Goal: Transaction & Acquisition: Purchase product/service

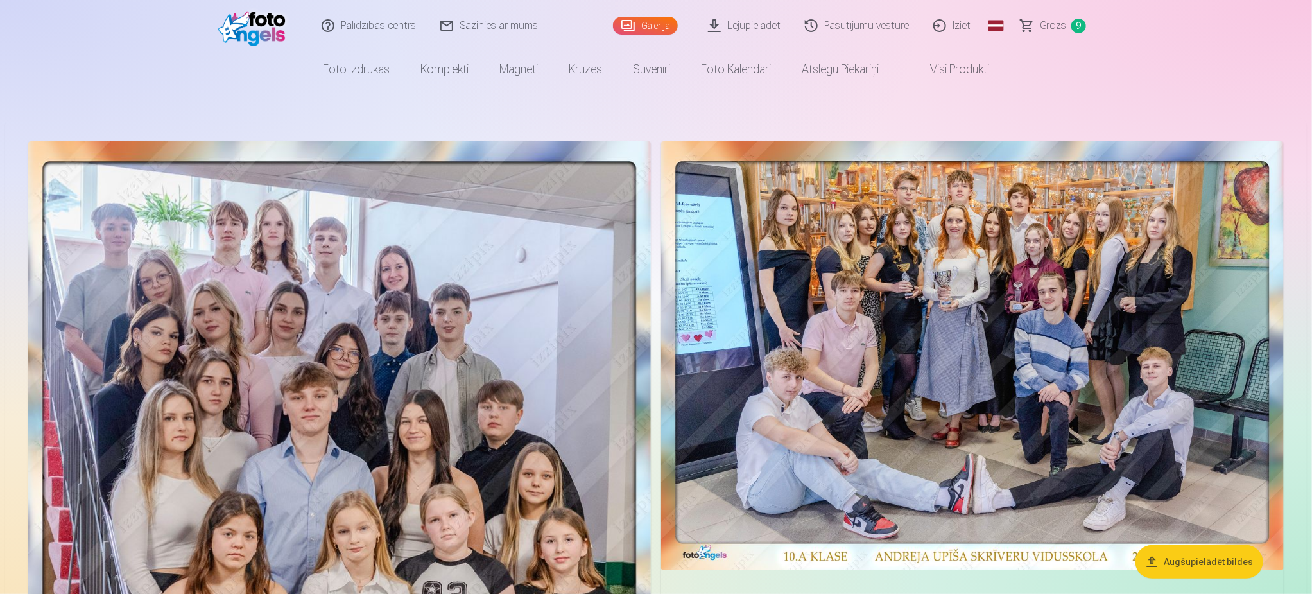
click at [1048, 24] on span "Grozs" at bounding box center [1053, 25] width 26 height 15
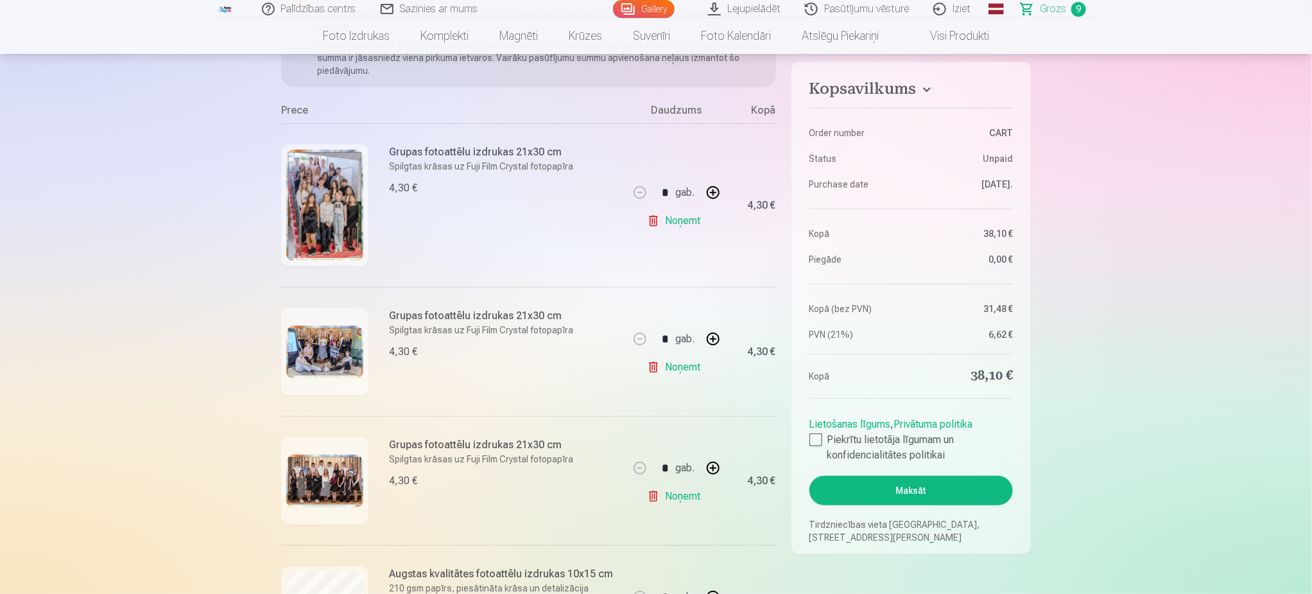
scroll to position [289, 0]
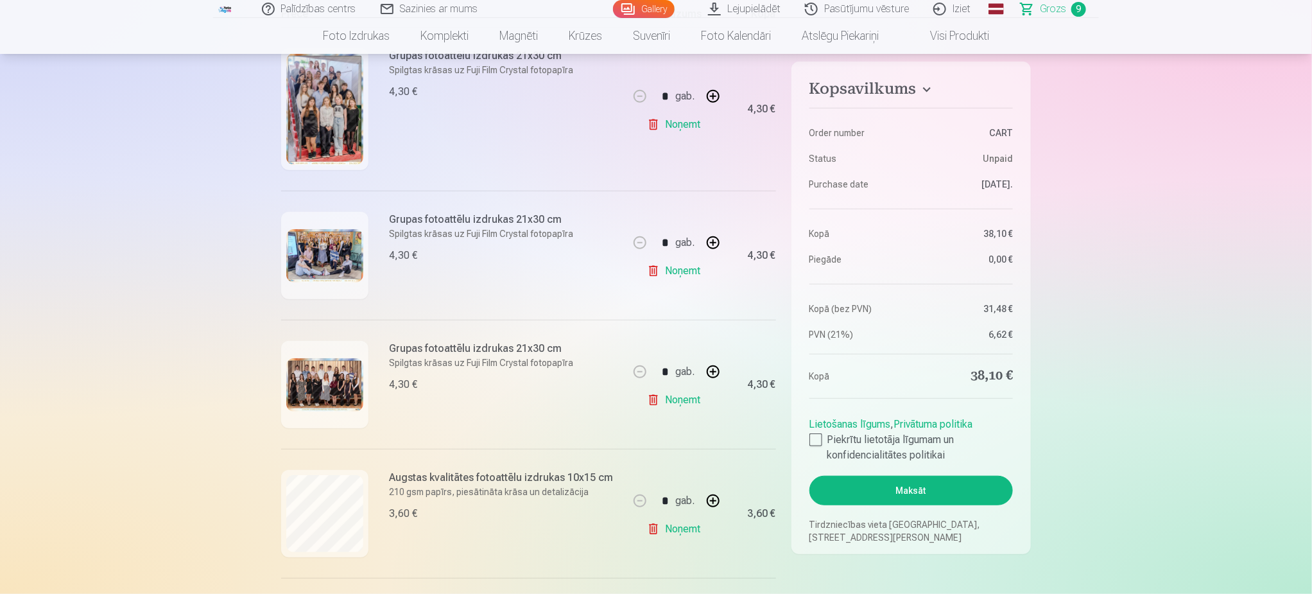
click at [337, 380] on img at bounding box center [324, 384] width 77 height 53
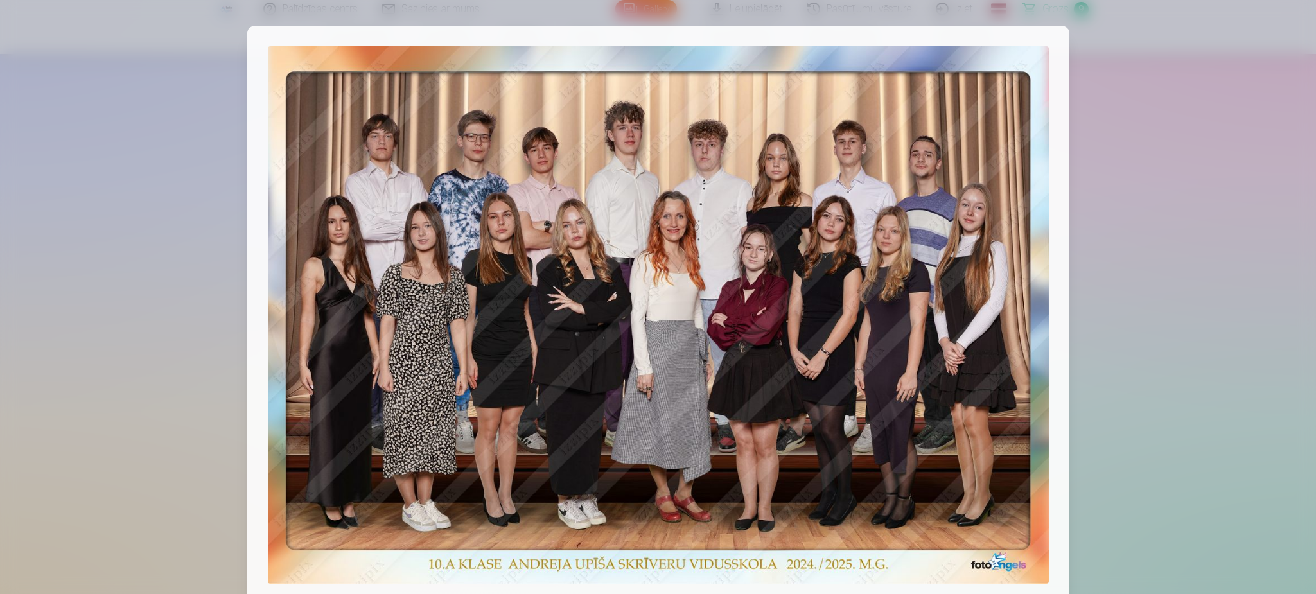
click at [1197, 224] on div at bounding box center [658, 297] width 1316 height 594
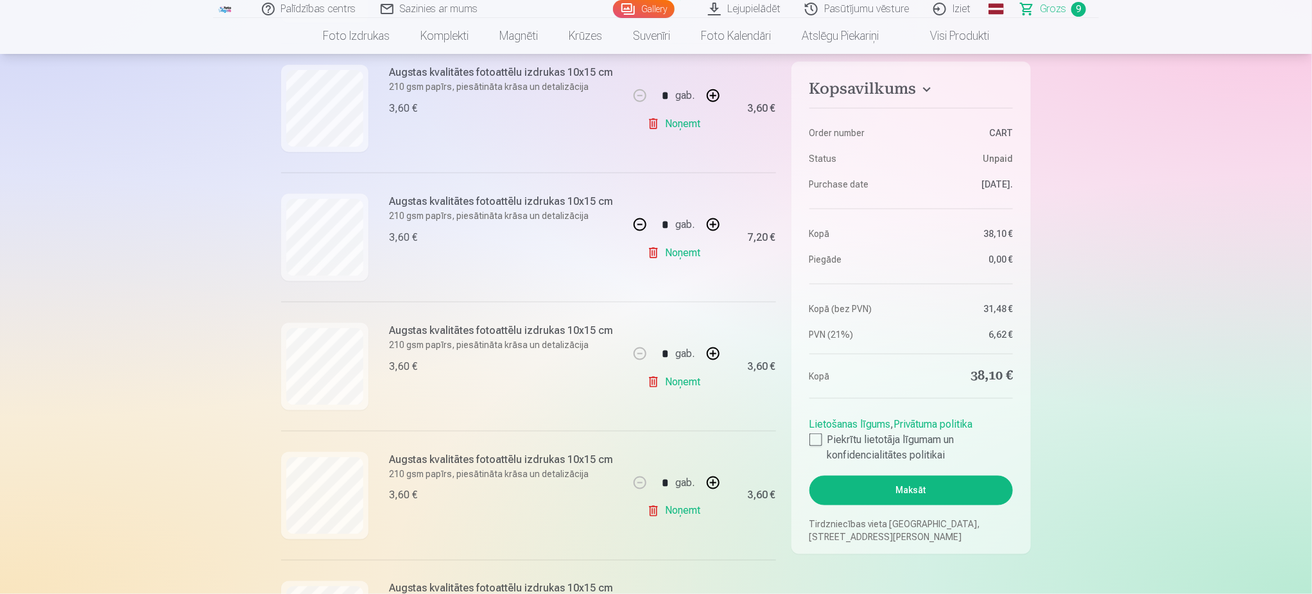
scroll to position [867, 0]
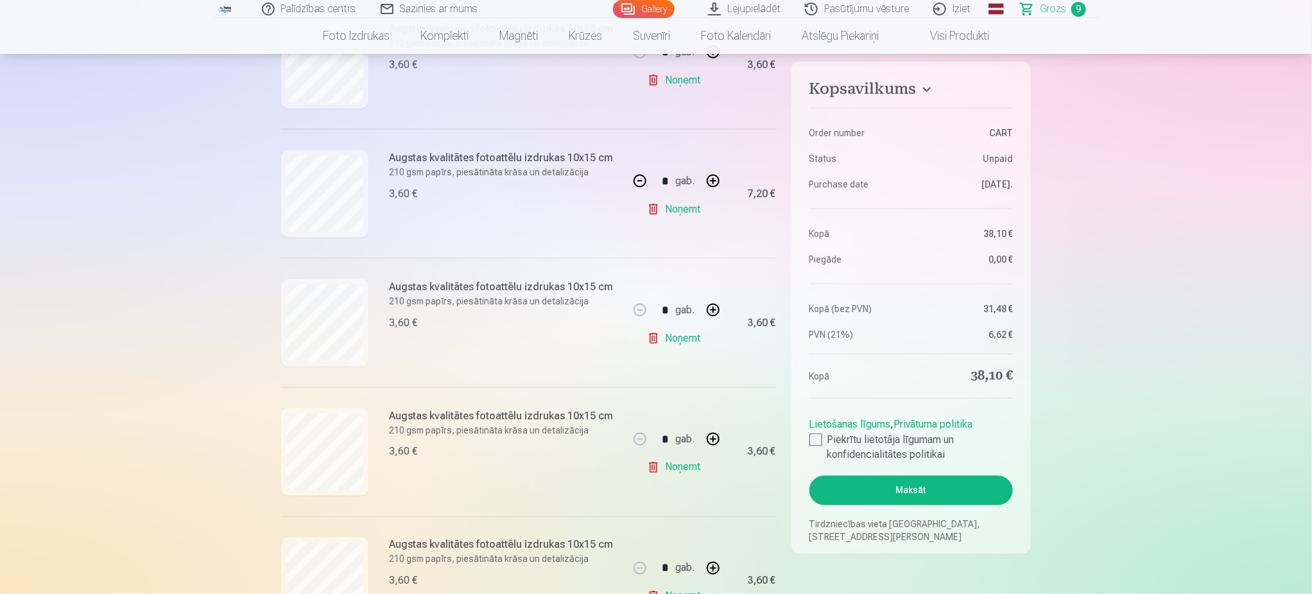
click at [676, 466] on link "Noņemt" at bounding box center [676, 468] width 58 height 26
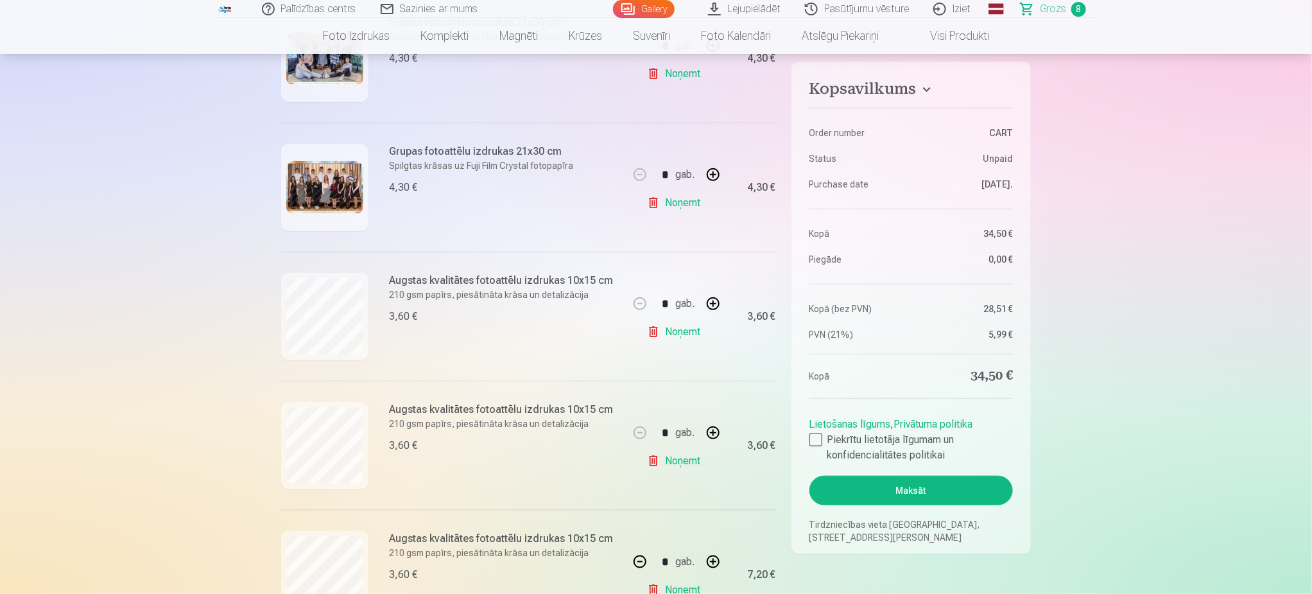
scroll to position [482, 0]
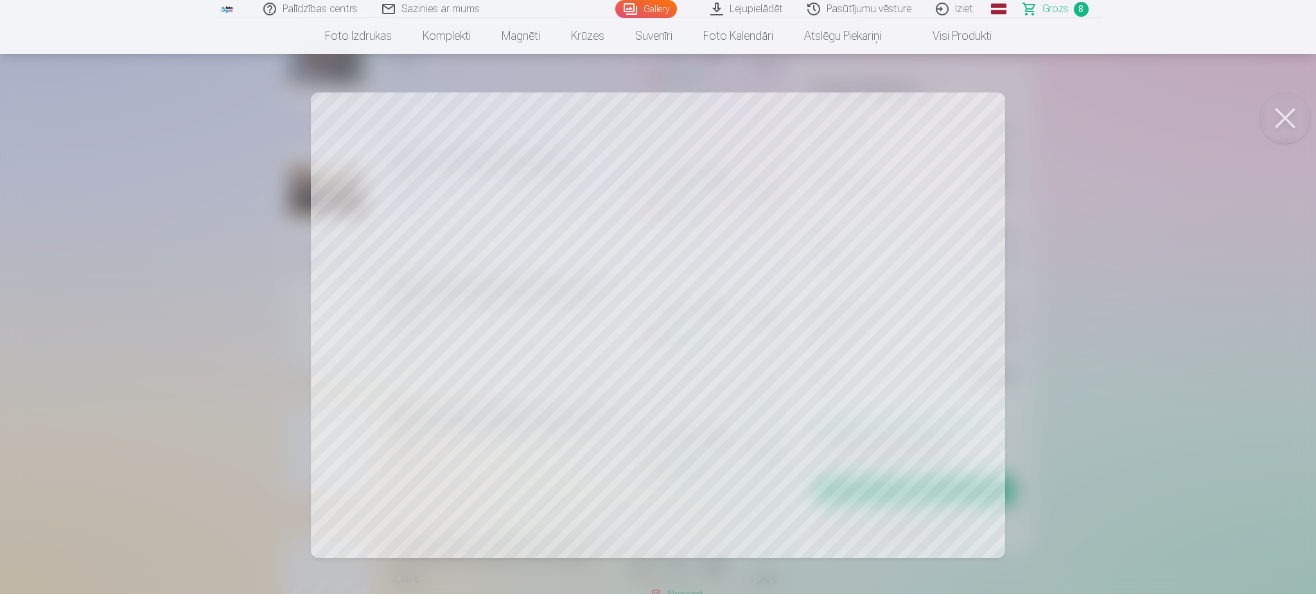
click at [1287, 106] on button at bounding box center [1284, 117] width 51 height 51
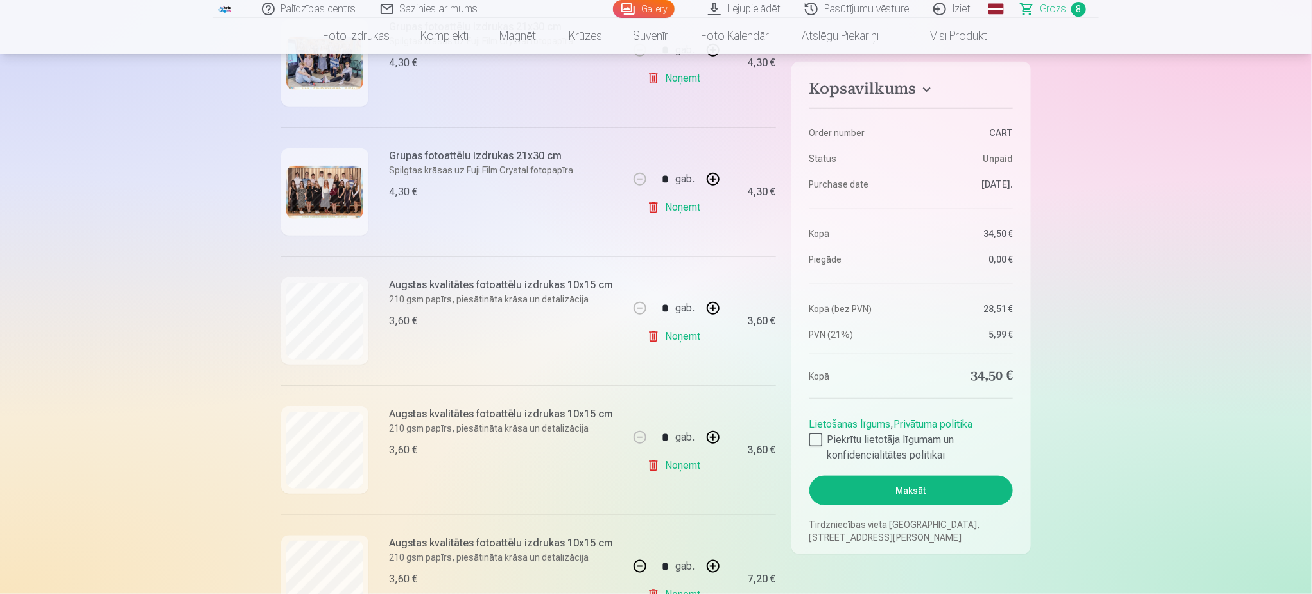
click at [648, 8] on link "Gallery" at bounding box center [644, 9] width 62 height 18
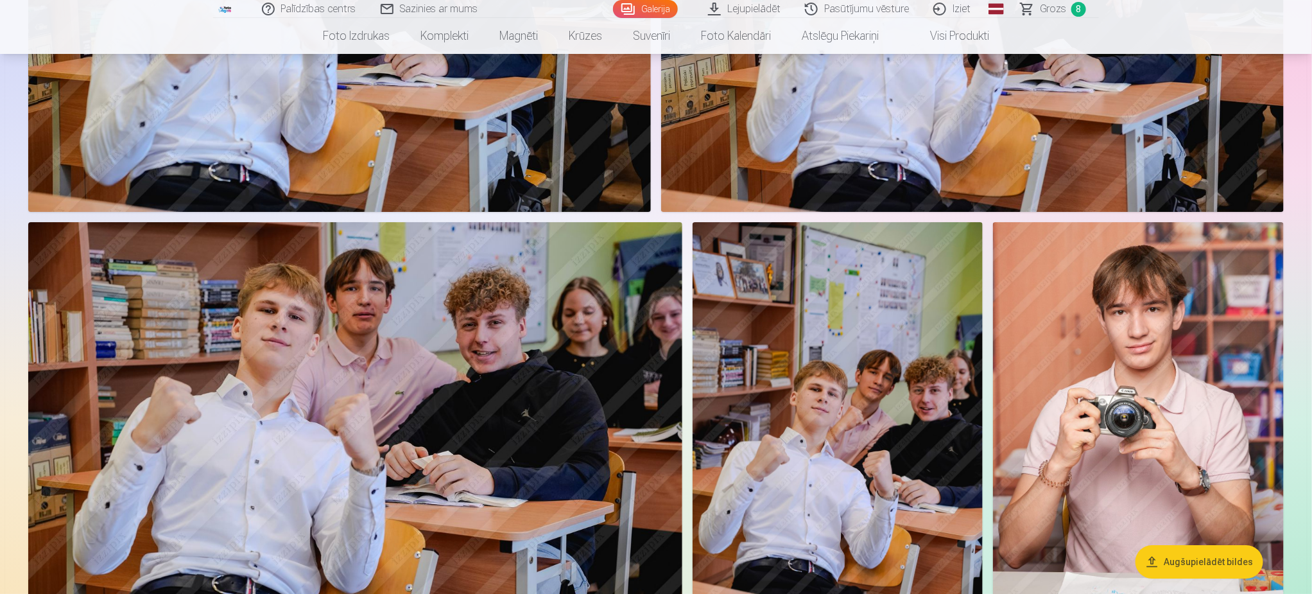
scroll to position [2311, 0]
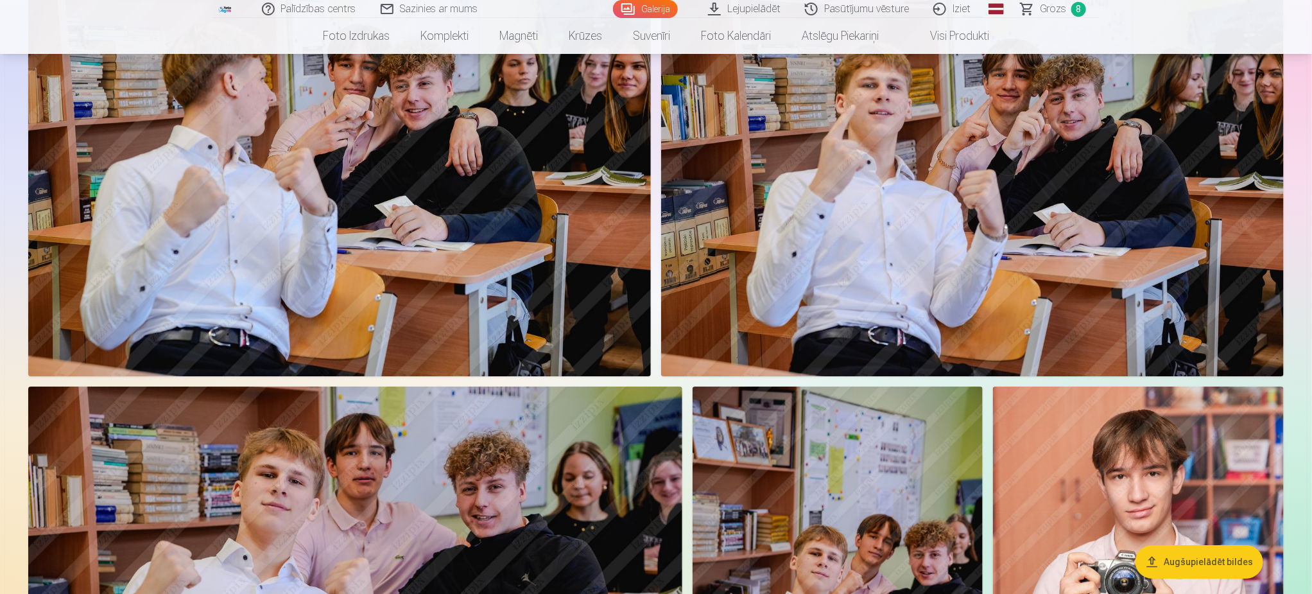
click at [932, 230] on img at bounding box center [972, 168] width 623 height 415
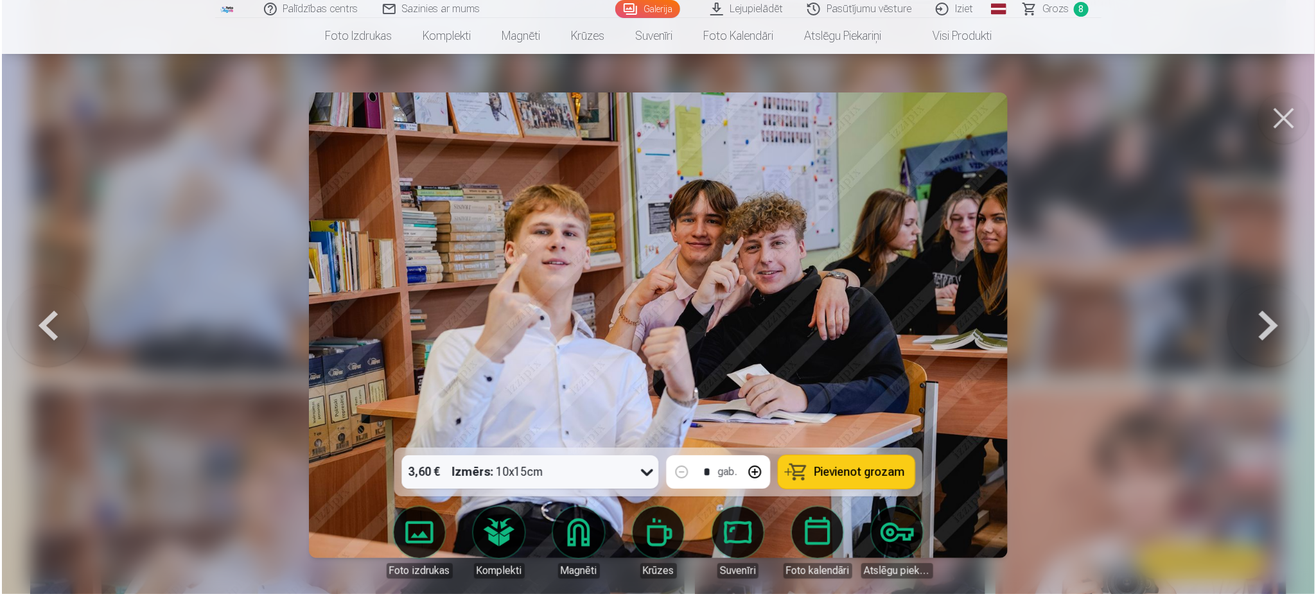
scroll to position [2123, 0]
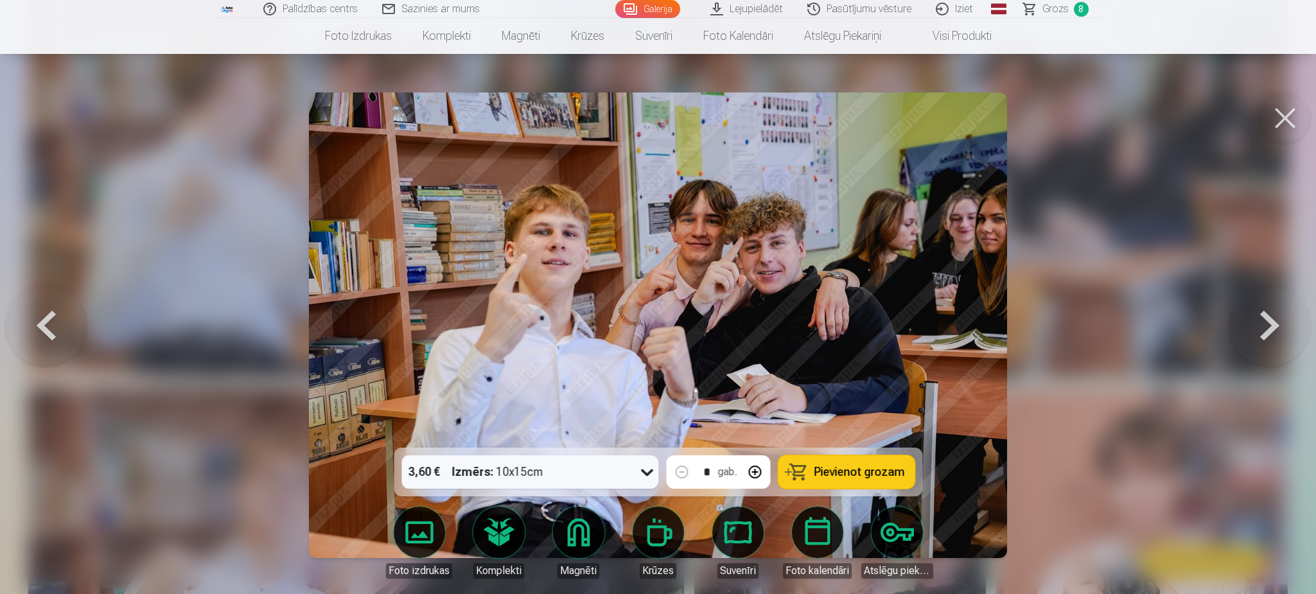
click at [825, 476] on span "Pievienot grozam" at bounding box center [858, 472] width 91 height 12
click at [1280, 124] on button at bounding box center [1284, 117] width 51 height 51
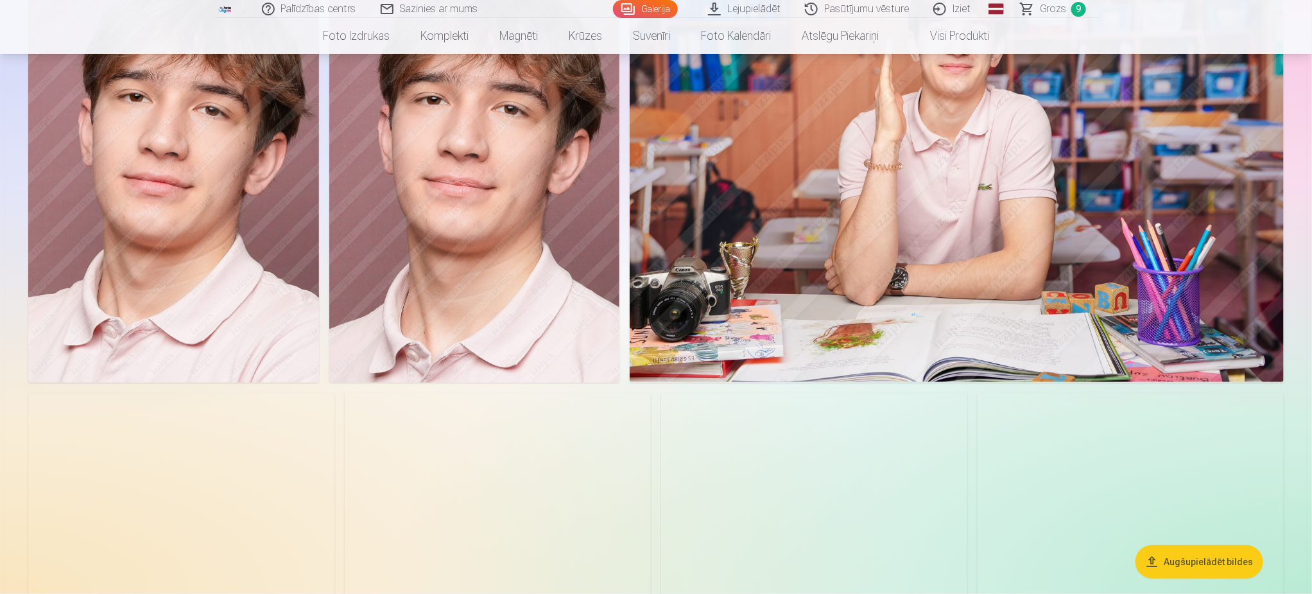
scroll to position [5393, 0]
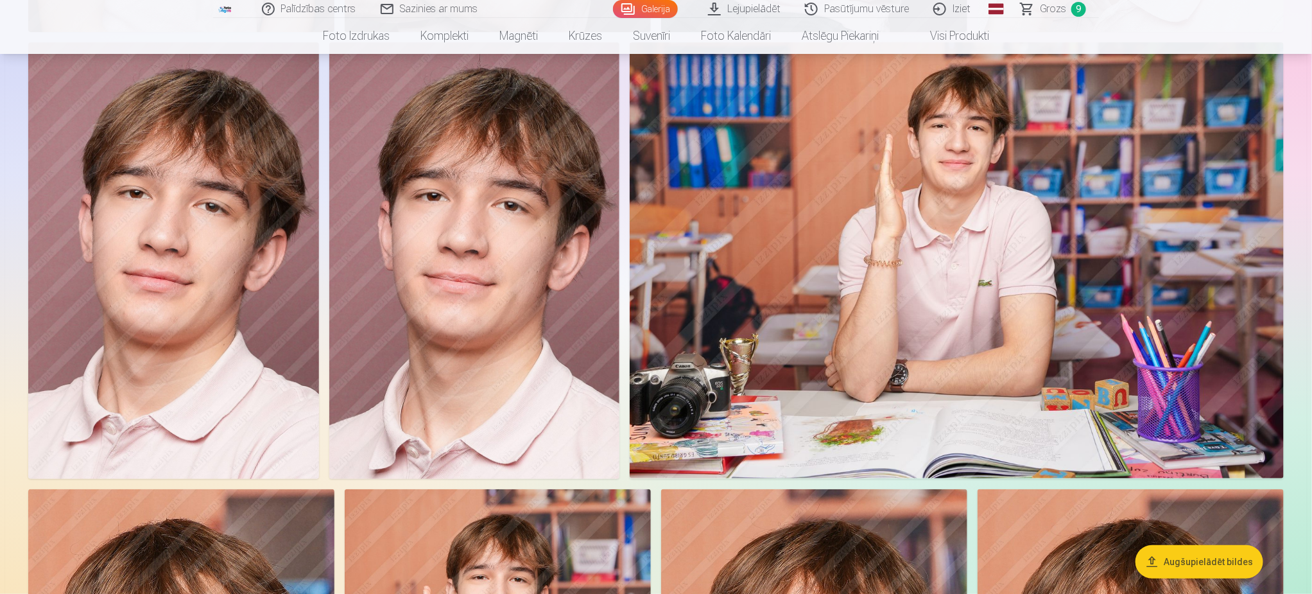
click at [1054, 3] on span "Grozs" at bounding box center [1053, 8] width 26 height 15
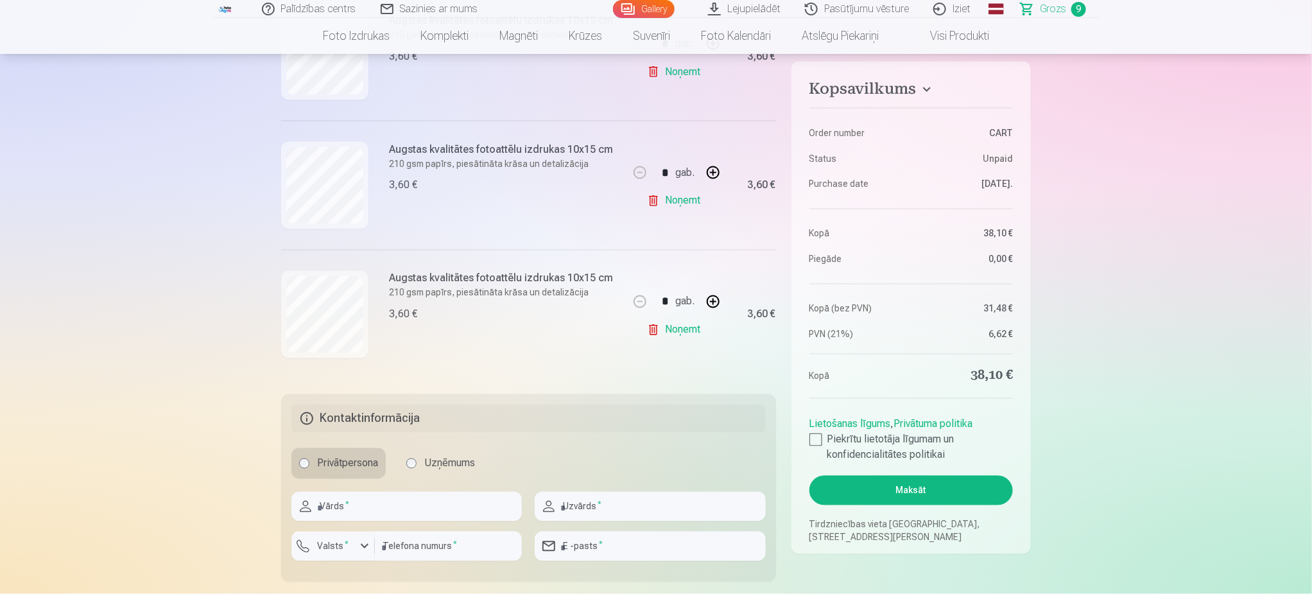
scroll to position [1252, 0]
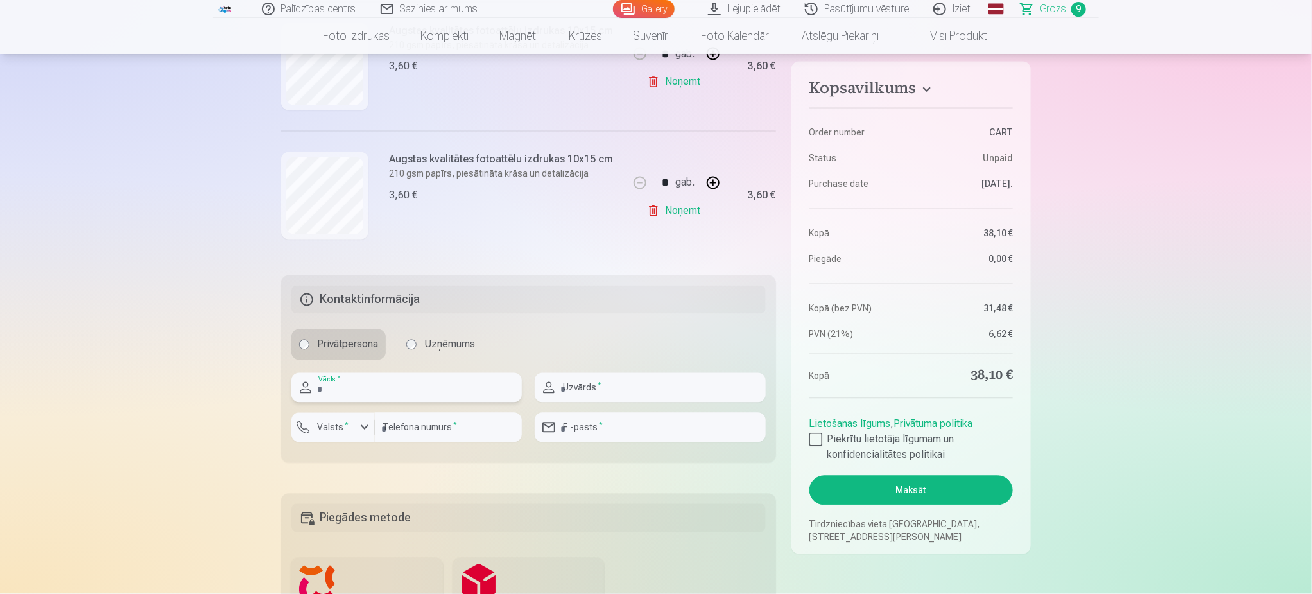
click at [407, 394] on input "text" at bounding box center [406, 388] width 230 height 30
type input "****"
type input "*******"
type input "********"
type input "**********"
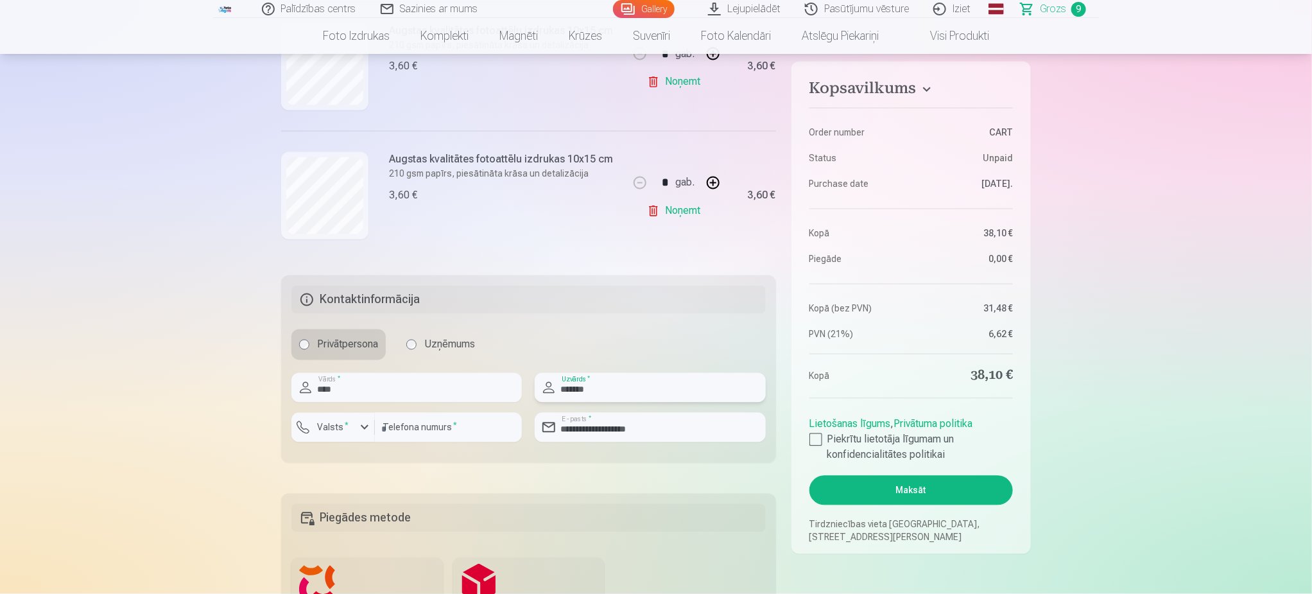
click at [675, 388] on input "*******" at bounding box center [650, 388] width 230 height 30
type input "*"
type input "******"
click at [474, 428] on input "********" at bounding box center [448, 428] width 147 height 30
click at [647, 391] on input "******" at bounding box center [650, 388] width 230 height 30
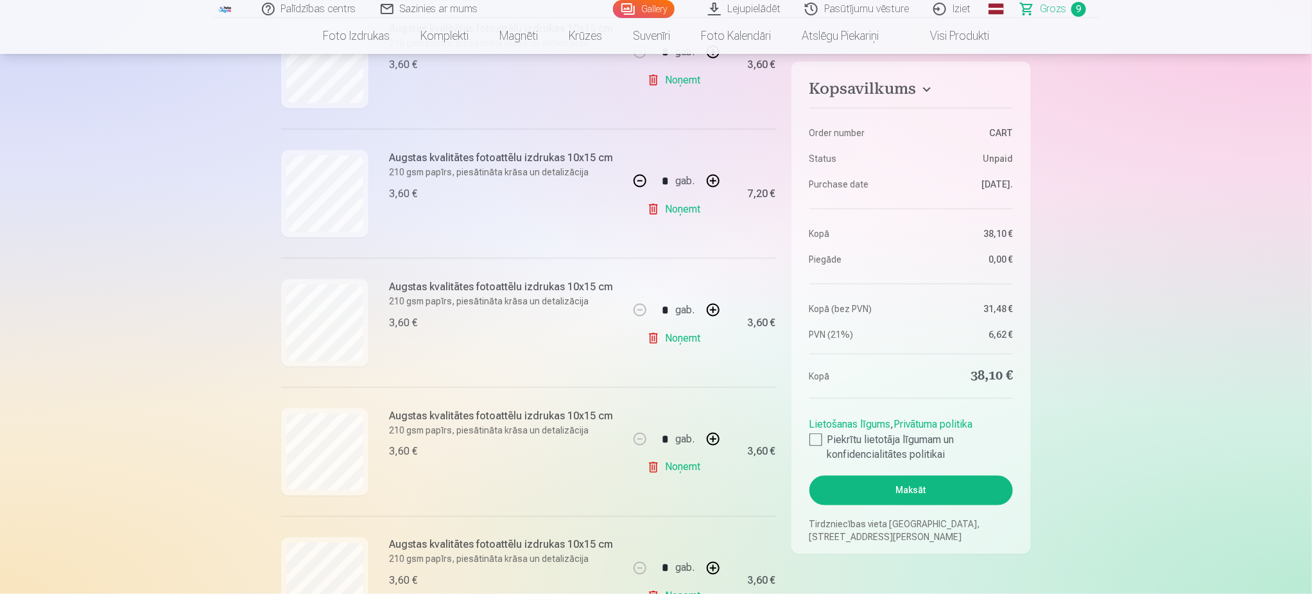
scroll to position [963, 0]
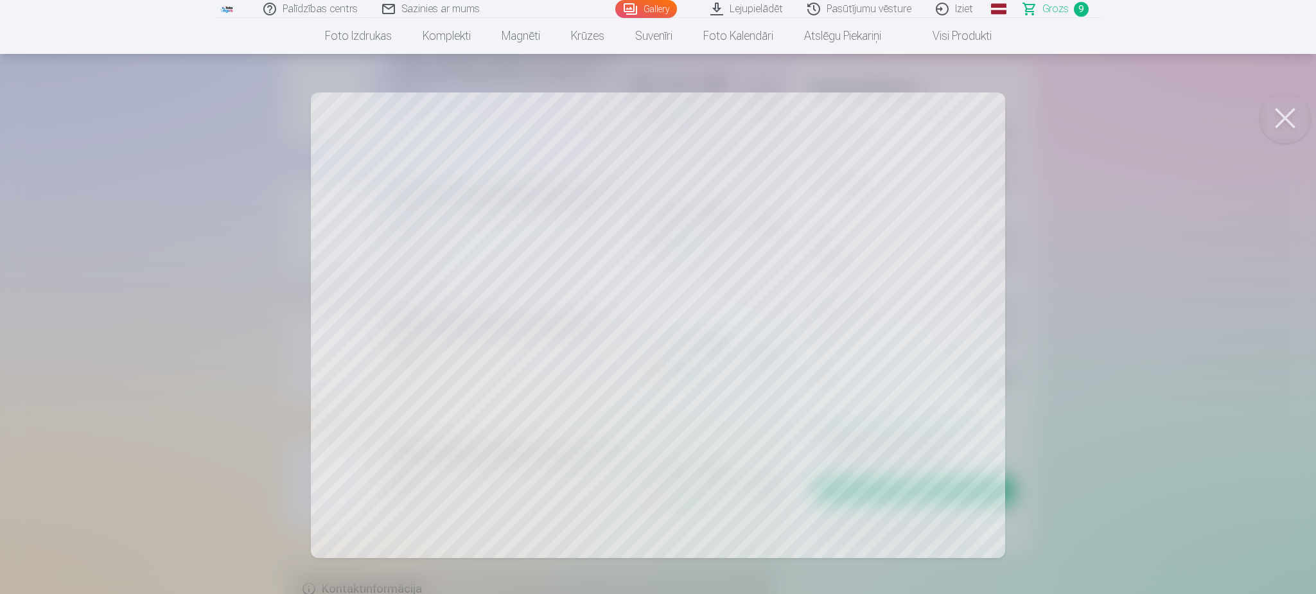
click at [1204, 343] on div at bounding box center [658, 297] width 1316 height 594
click at [849, 420] on div at bounding box center [658, 297] width 1316 height 594
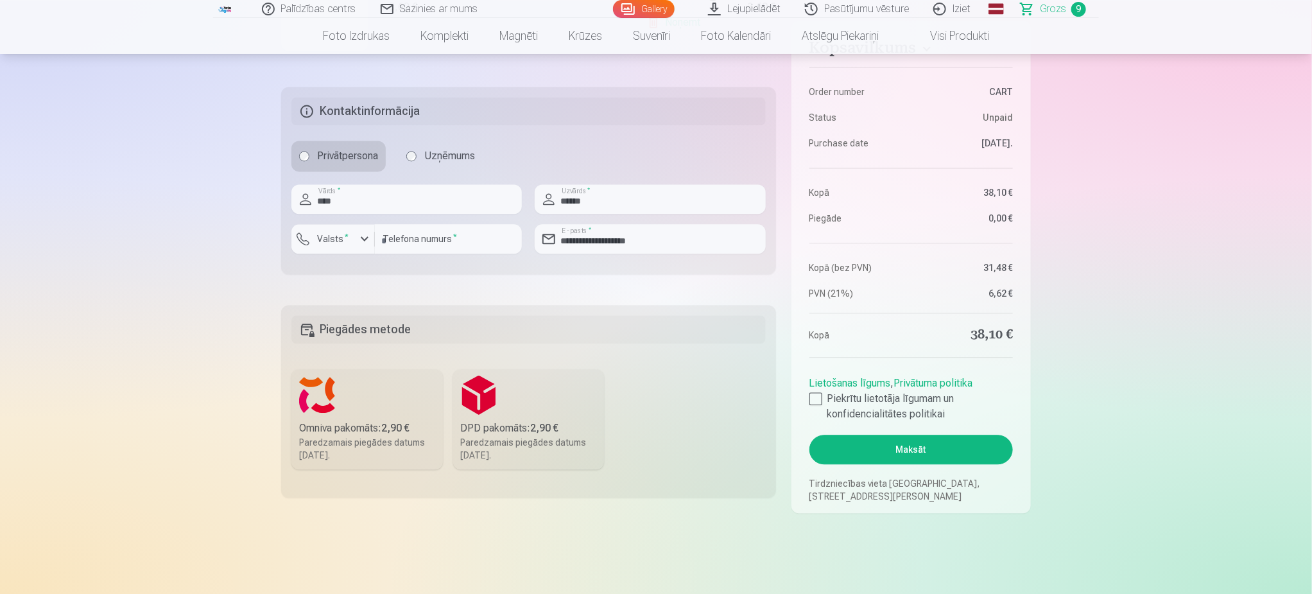
scroll to position [1445, 0]
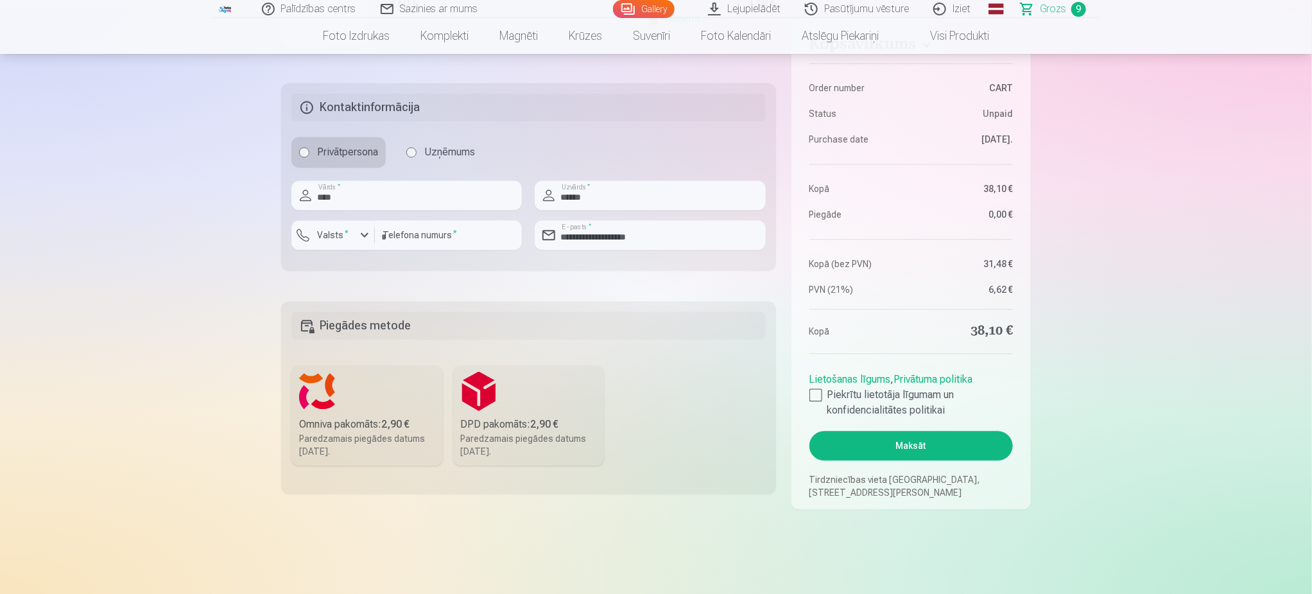
click at [437, 326] on h5 "Piegādes metode" at bounding box center [528, 325] width 474 height 28
click at [376, 384] on label "Omniva pakomāts : 2,90 € Paredzamais piegādes datums 6.09.2025." at bounding box center [367, 415] width 152 height 100
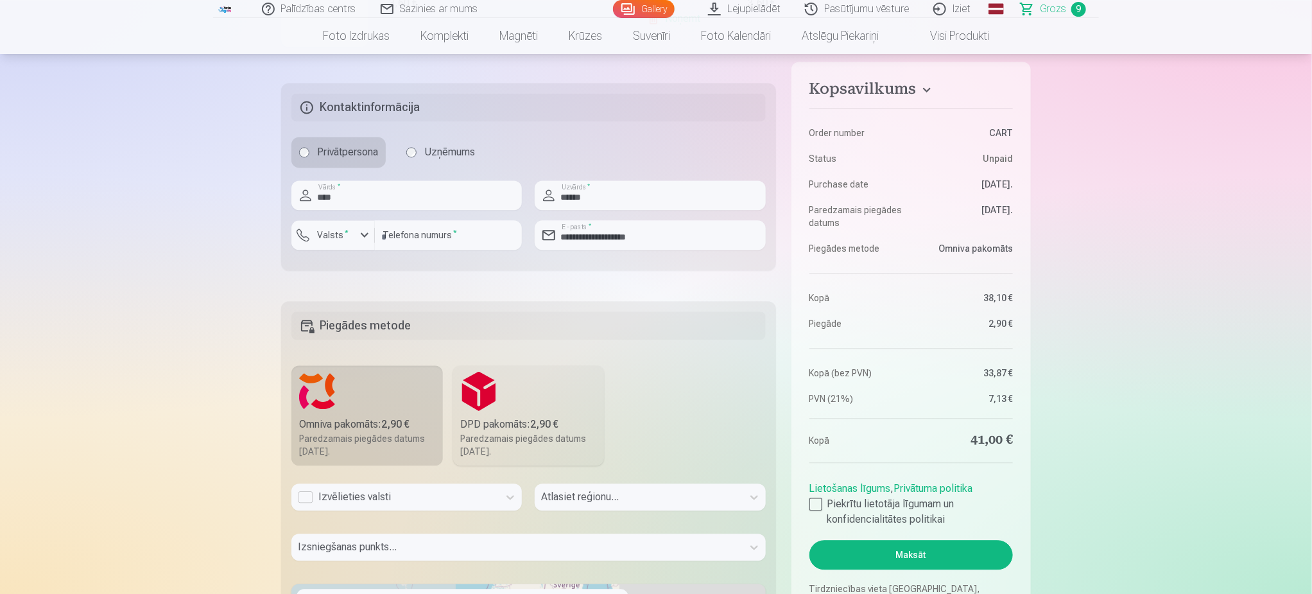
scroll to position [1458, 0]
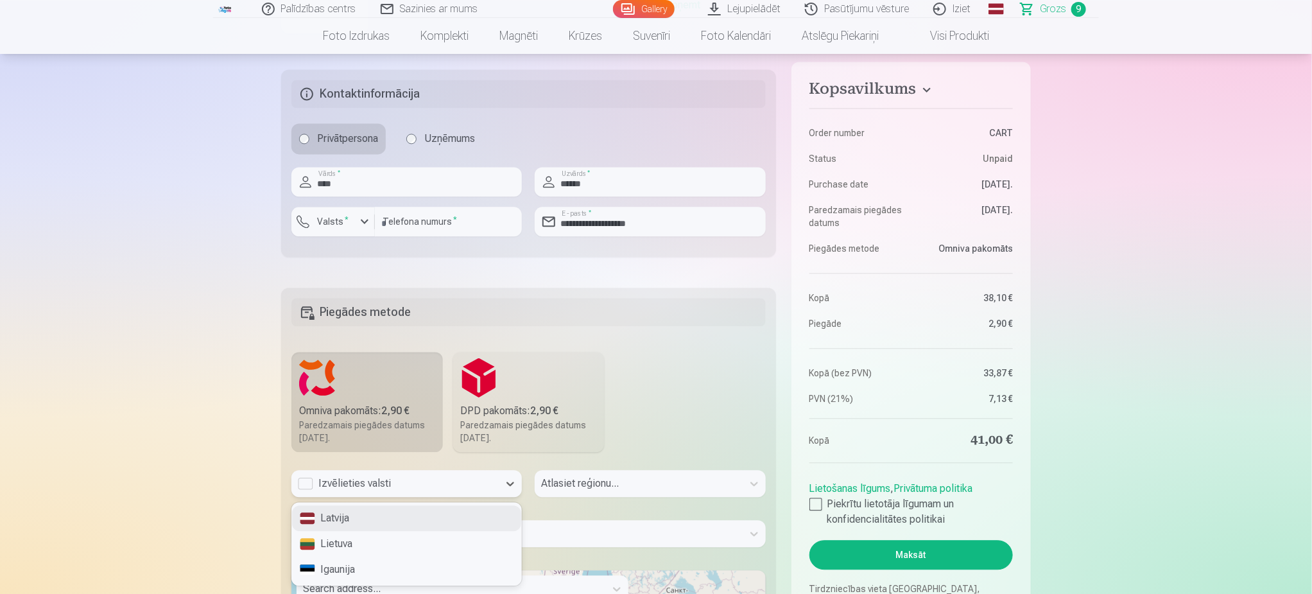
click at [415, 494] on div "Izvēlieties valsti" at bounding box center [394, 483] width 207 height 27
click at [379, 518] on div "Latvija" at bounding box center [406, 518] width 229 height 26
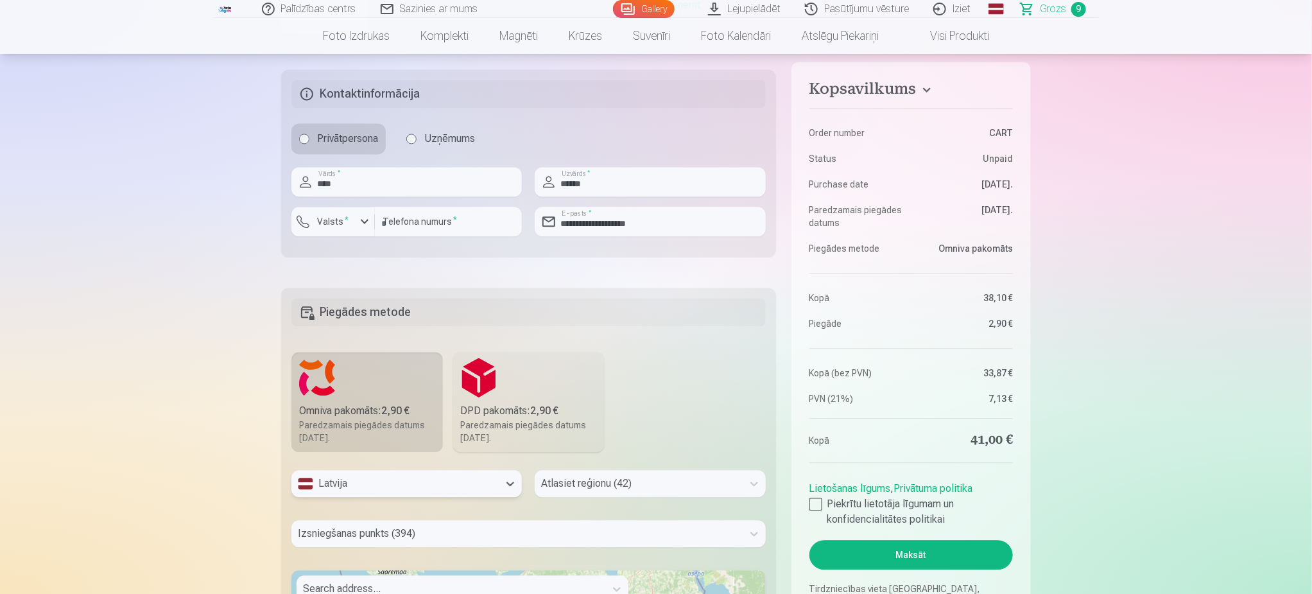
click at [582, 489] on div "Atlasiet reģionu (42)" at bounding box center [650, 483] width 230 height 27
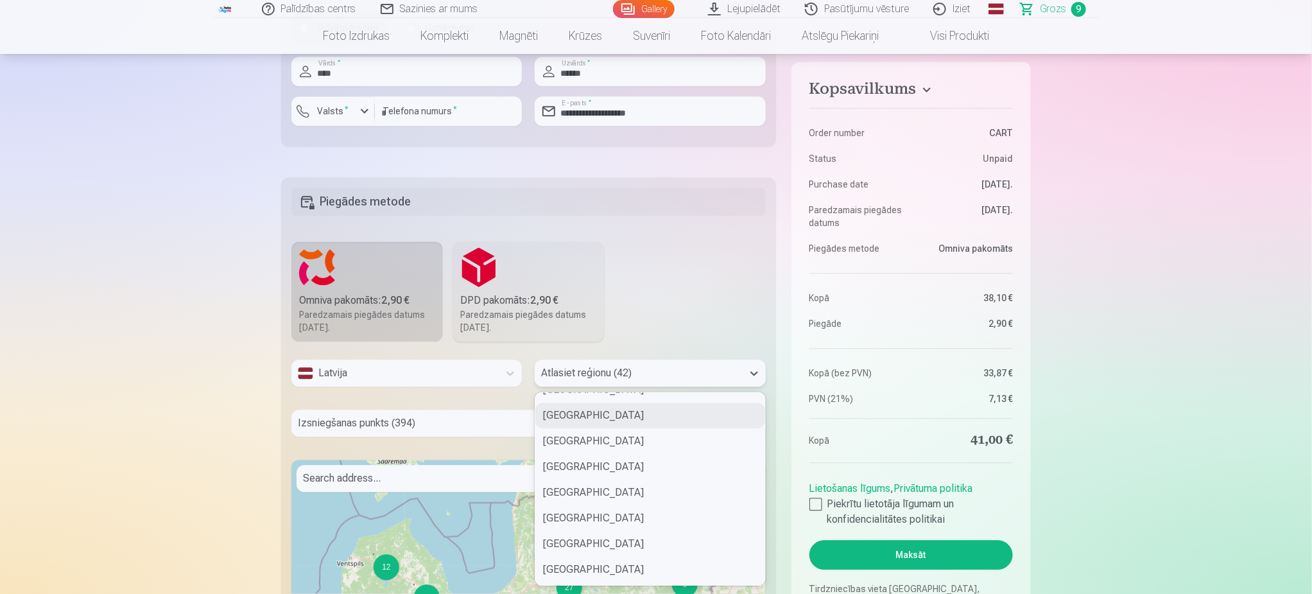
scroll to position [482, 0]
click at [628, 491] on div "Aizkraukles novads" at bounding box center [649, 491] width 229 height 26
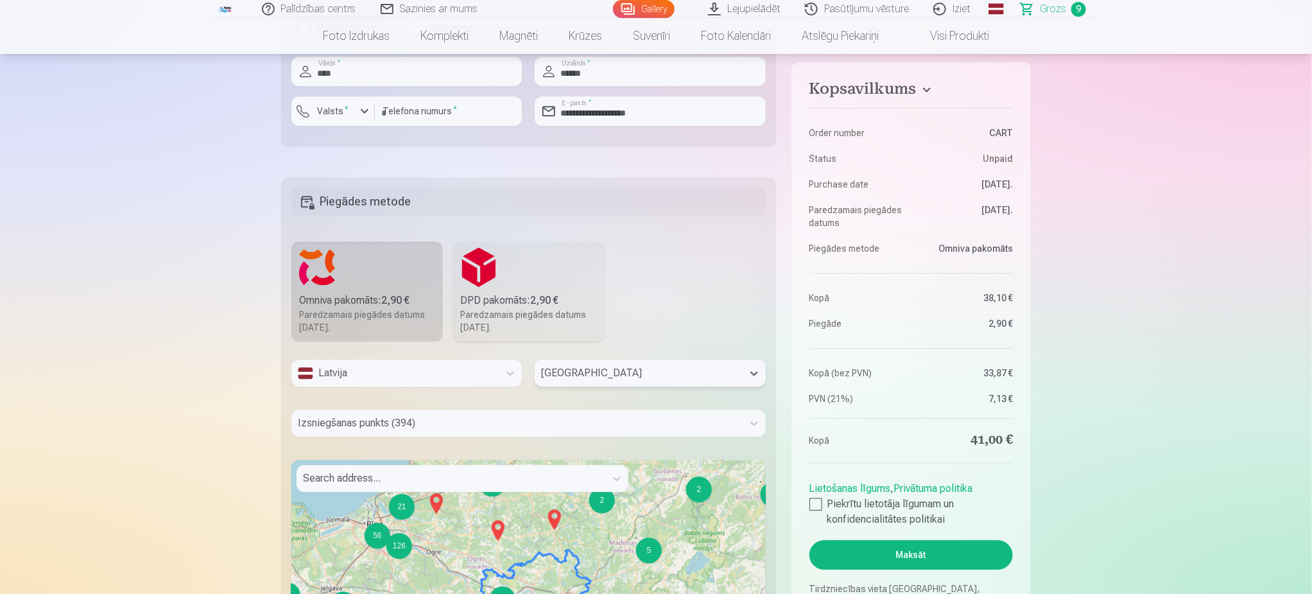
click at [458, 432] on div "Izsniegšanas punkts (394)" at bounding box center [528, 423] width 474 height 27
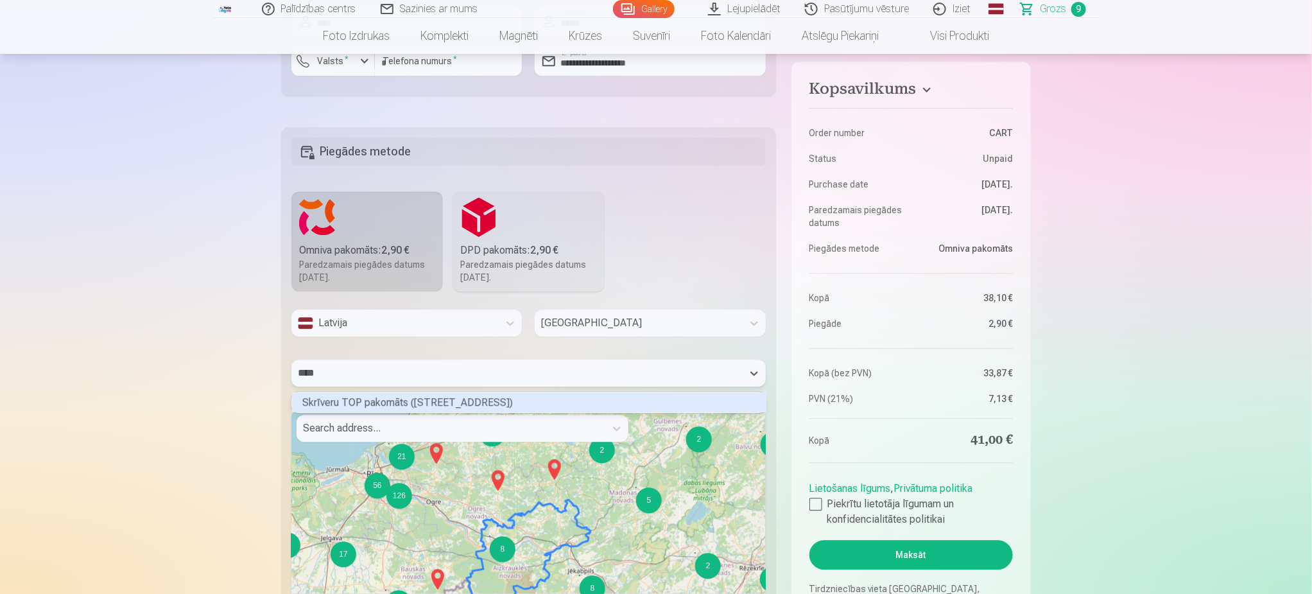
scroll to position [3, 4]
type input "*******"
click at [446, 401] on div "Skrīveru TOP pakomāts (Daugavas iela 97)" at bounding box center [529, 402] width 474 height 20
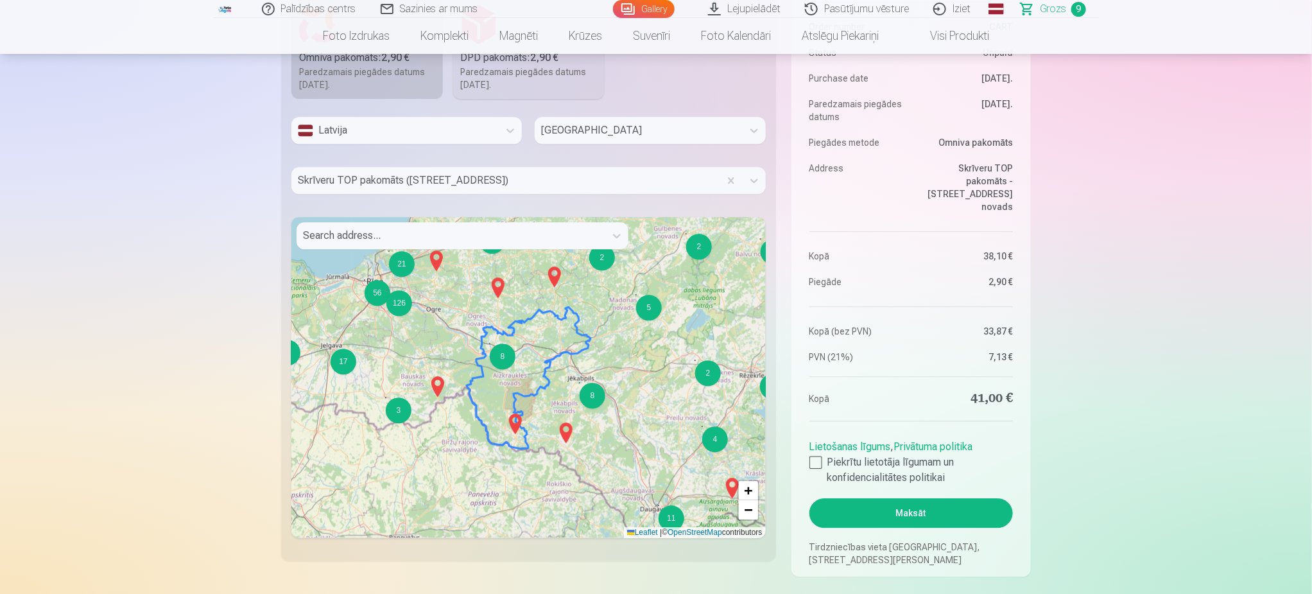
scroll to position [1522, 0]
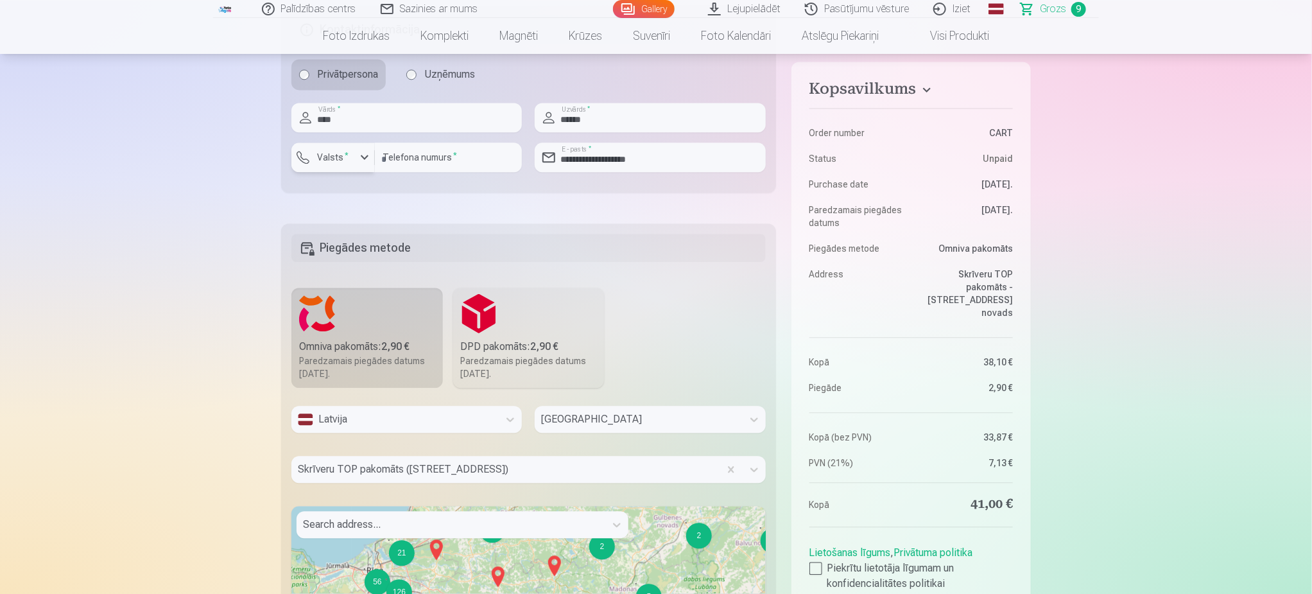
click at [367, 161] on div "button" at bounding box center [364, 157] width 15 height 15
click at [361, 187] on li "+371 Latvia" at bounding box center [379, 188] width 160 height 26
click at [821, 549] on div "Lietošanas līgums , Privātuma politika Piekrītu lietotāja līgumam un konfidenci…" at bounding box center [912, 565] width 204 height 51
click at [821, 562] on div at bounding box center [816, 568] width 13 height 13
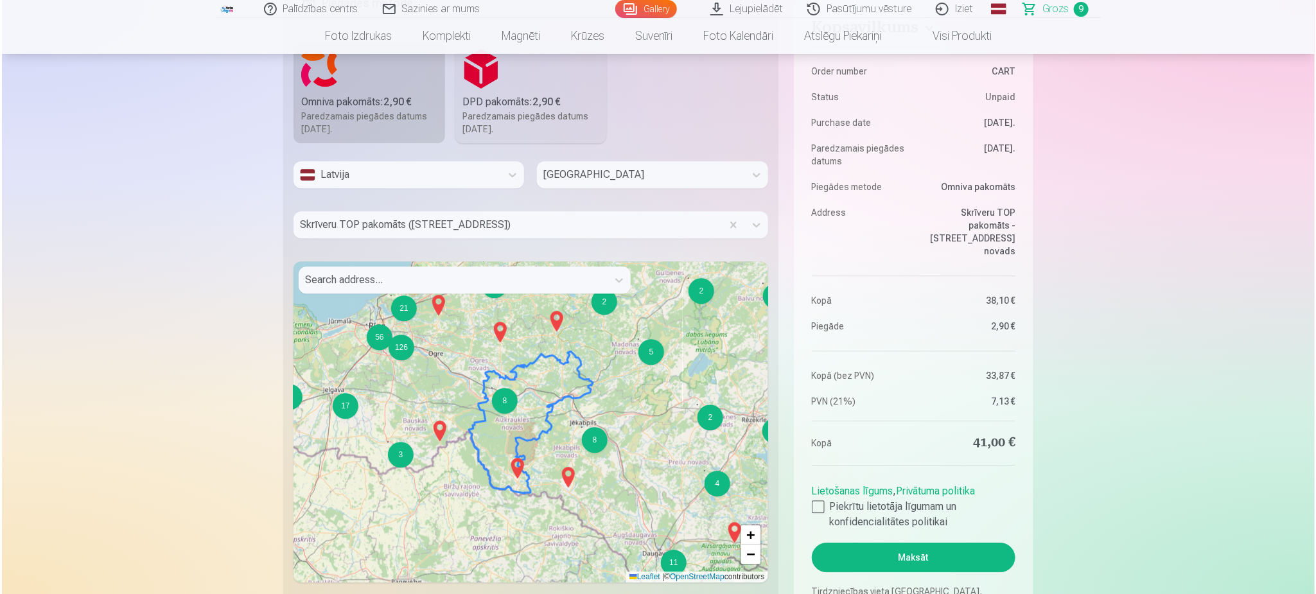
scroll to position [1908, 0]
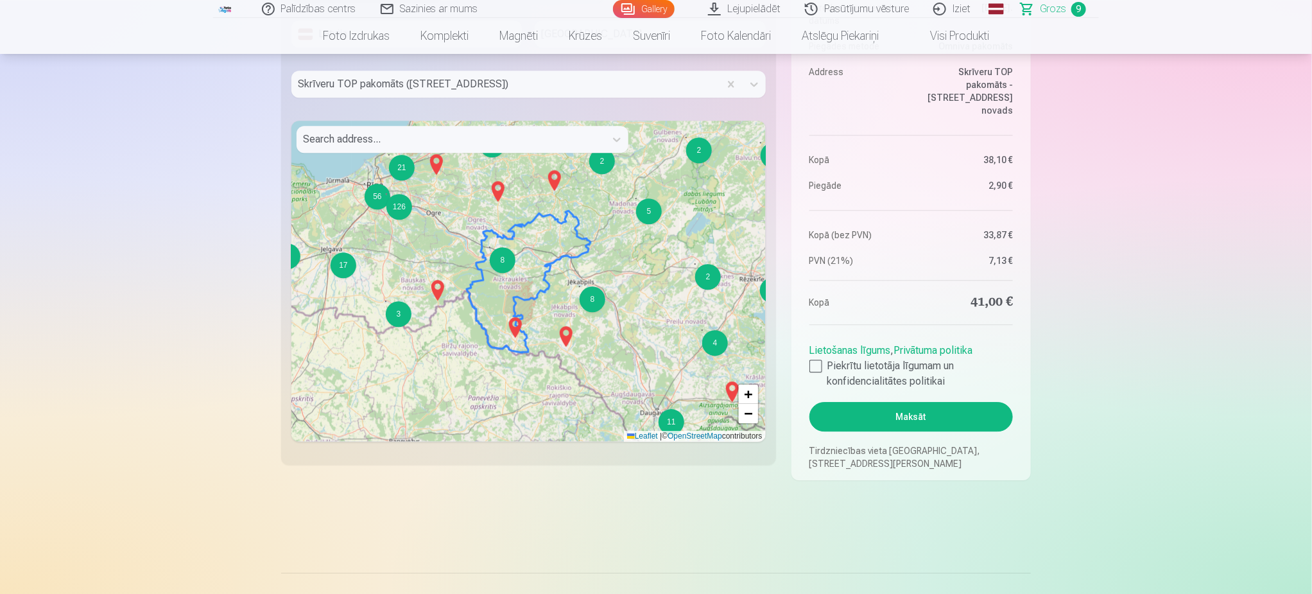
click at [902, 421] on button "Maksāt" at bounding box center [912, 417] width 204 height 30
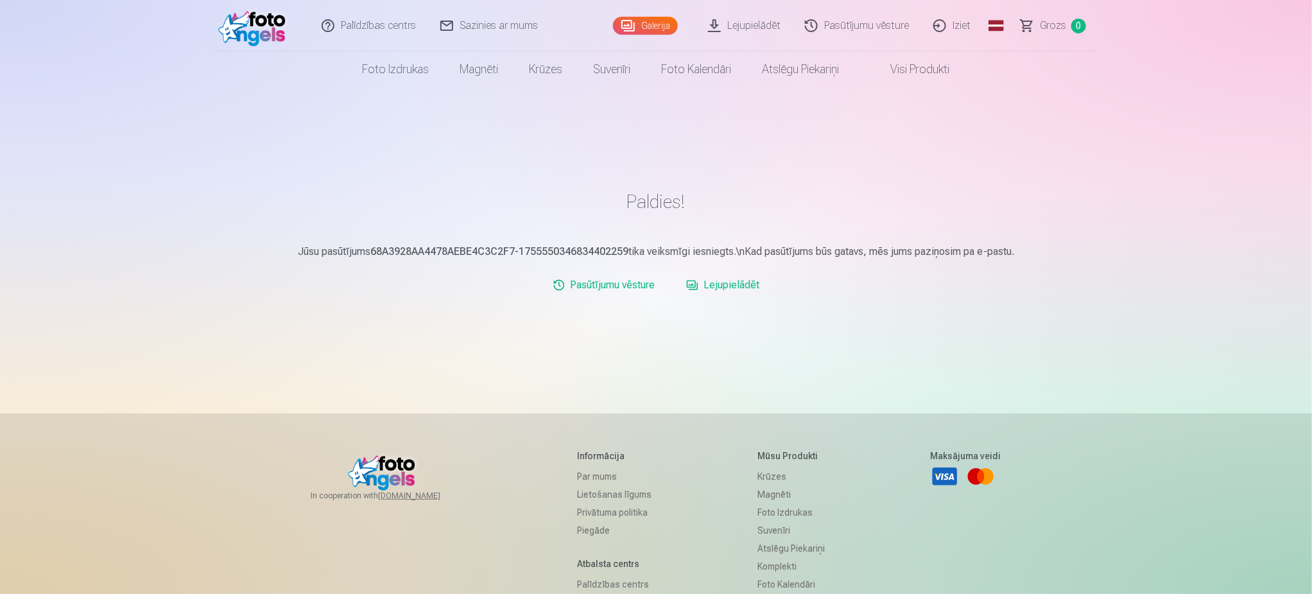
click at [855, 31] on link "Pasūtījumu vēsture" at bounding box center [858, 25] width 128 height 51
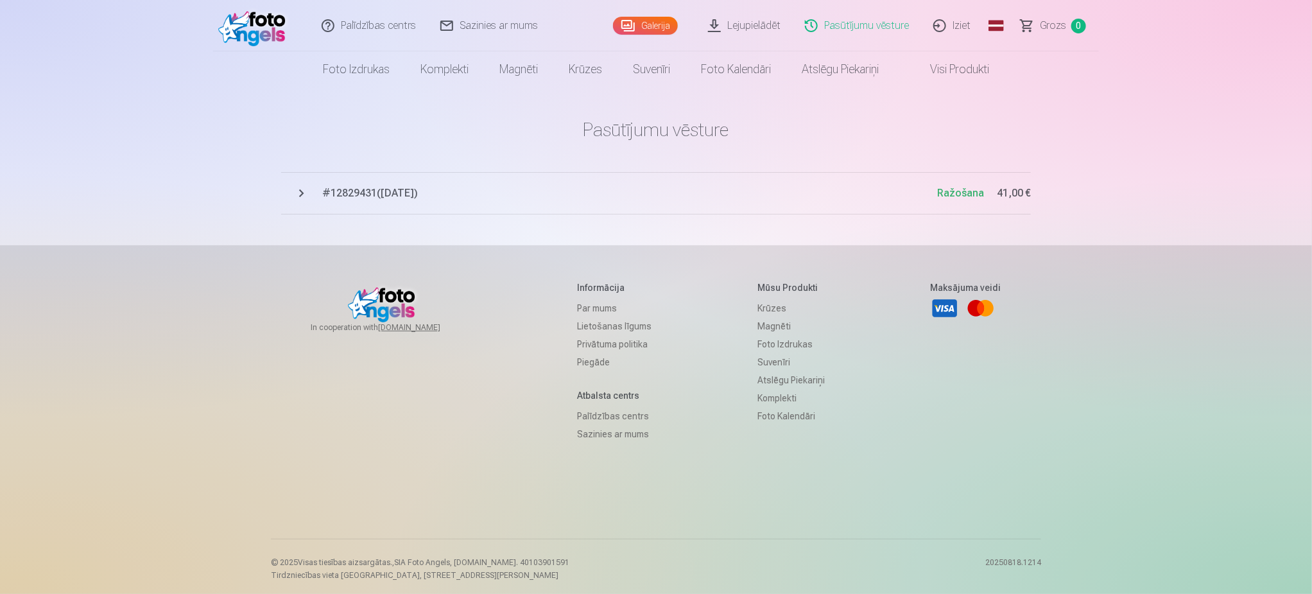
click at [760, 20] on link "Lejupielādēt" at bounding box center [745, 25] width 97 height 51
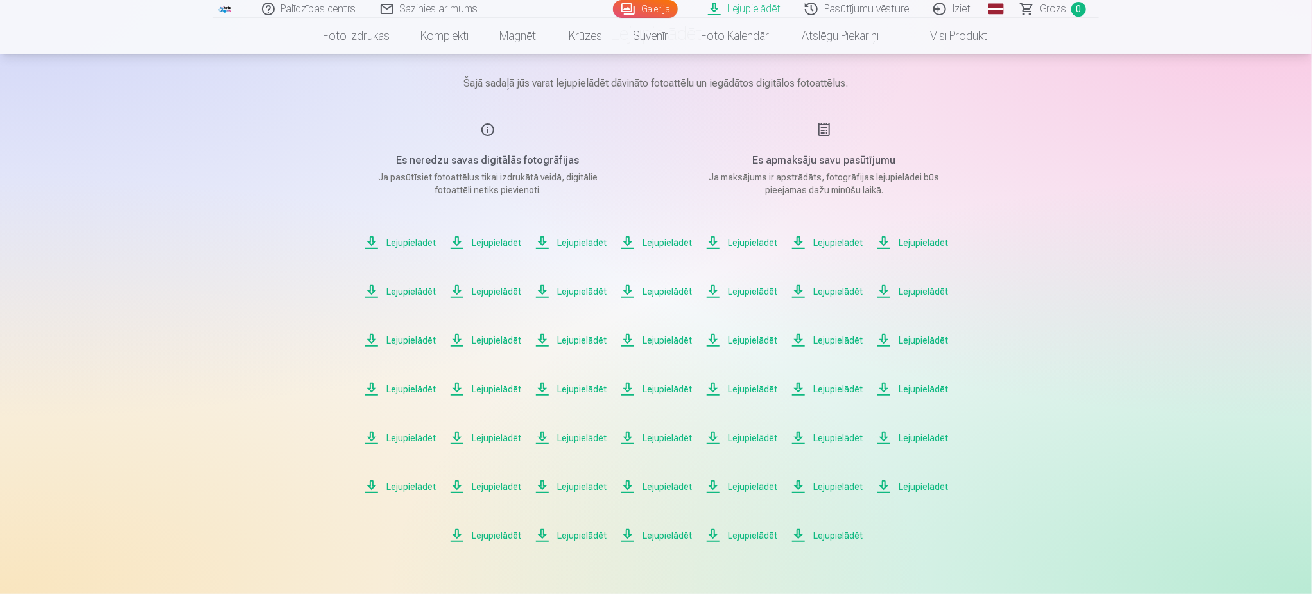
scroll to position [193, 0]
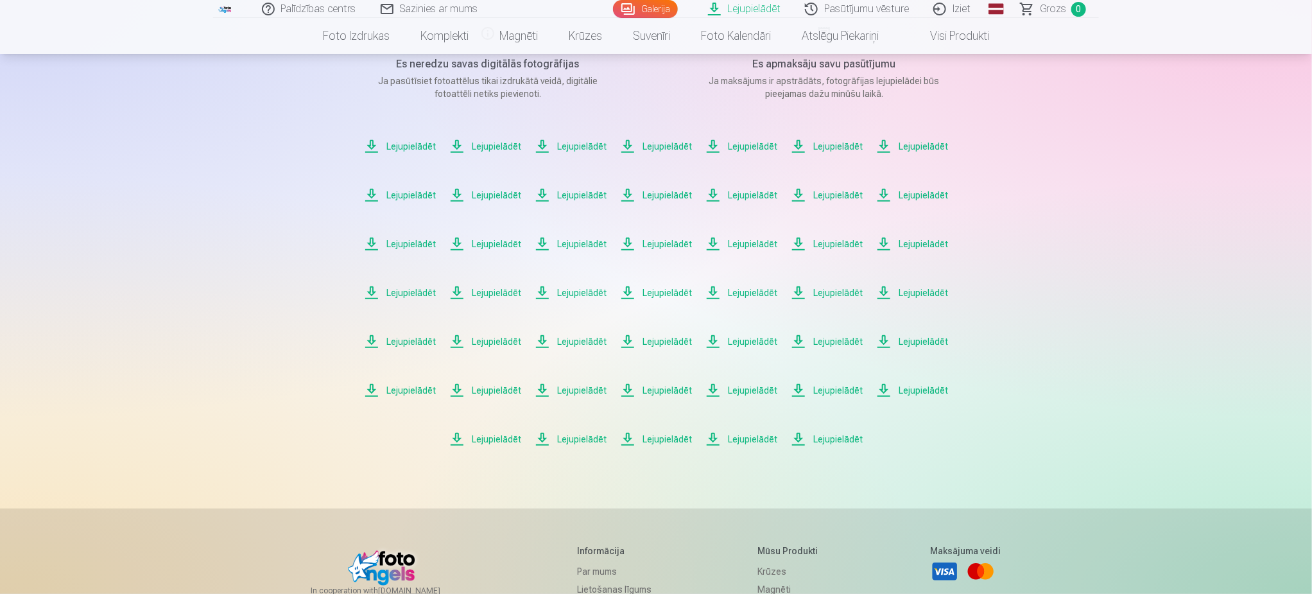
click at [403, 145] on span "Lejupielādēt" at bounding box center [400, 146] width 73 height 15
click at [490, 148] on span "Lejupielādēt" at bounding box center [485, 146] width 73 height 15
click at [593, 141] on span "Lejupielādēt" at bounding box center [571, 146] width 73 height 15
click at [651, 141] on span "Lejupielādēt" at bounding box center [656, 146] width 73 height 15
click at [753, 144] on span "Lejupielādēt" at bounding box center [742, 146] width 73 height 15
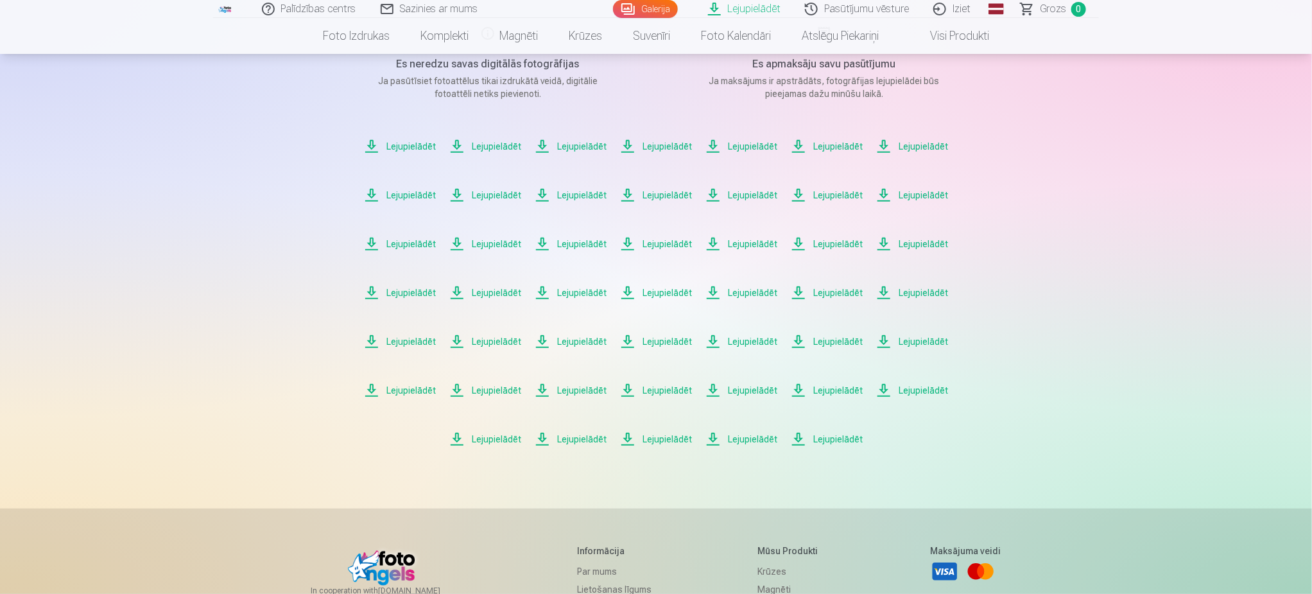
click at [840, 147] on span "Lejupielādēt" at bounding box center [827, 146] width 73 height 15
click at [1225, 320] on div "Palīdzības centrs Sazinies ar mums Galerija Lejupielādēt Pasūtījumu vēsture Izi…" at bounding box center [656, 334] width 1312 height 1054
click at [916, 149] on span "Lejupielādēt" at bounding box center [912, 146] width 73 height 15
click at [418, 196] on span "Lejupielādēt" at bounding box center [400, 194] width 73 height 15
click at [488, 195] on span "Lejupielādēt" at bounding box center [485, 194] width 73 height 15
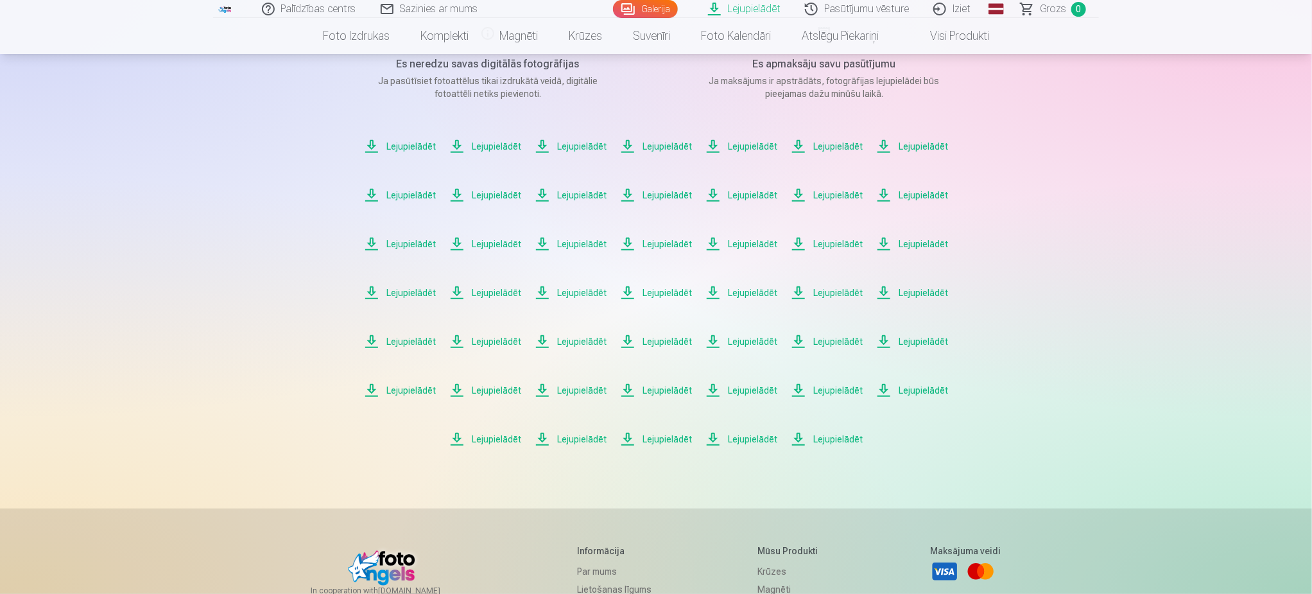
click at [584, 193] on span "Lejupielādēt" at bounding box center [571, 194] width 73 height 15
click at [668, 193] on span "Lejupielādēt" at bounding box center [656, 194] width 73 height 15
click at [757, 196] on span "Lejupielādēt" at bounding box center [742, 194] width 73 height 15
click at [842, 195] on span "Lejupielādēt" at bounding box center [827, 194] width 73 height 15
click at [926, 191] on span "Lejupielādēt" at bounding box center [912, 194] width 73 height 15
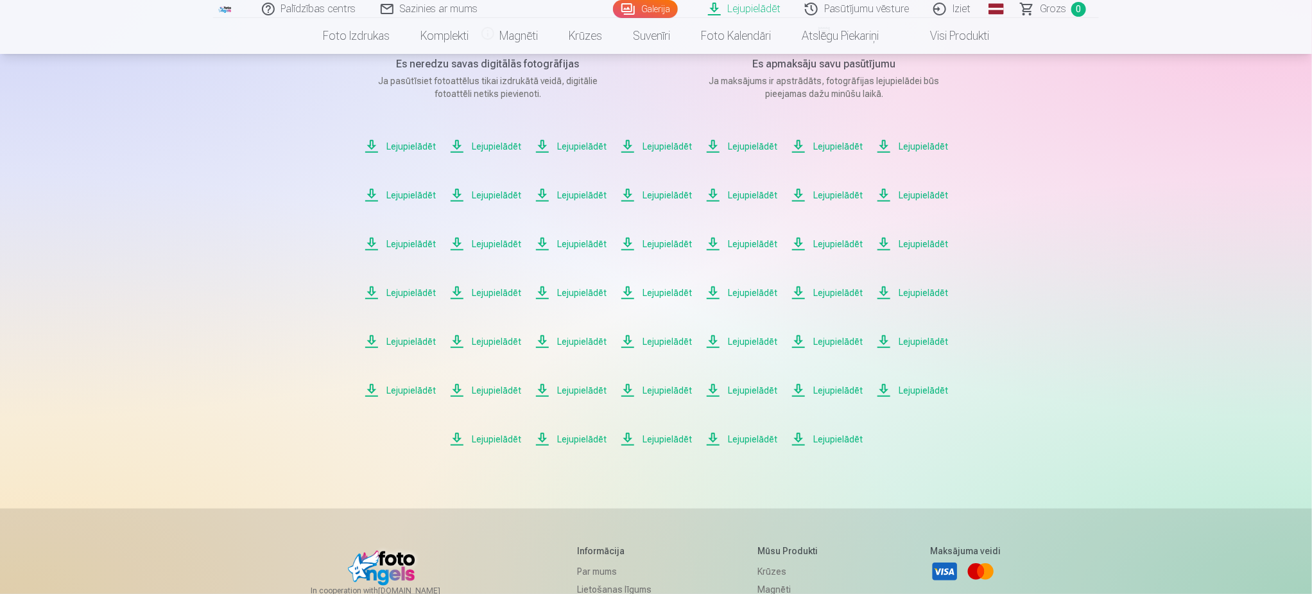
click at [405, 239] on span "Lejupielādēt" at bounding box center [400, 243] width 73 height 15
click at [499, 239] on span "Lejupielādēt" at bounding box center [485, 243] width 73 height 15
click at [582, 241] on span "Lejupielādēt" at bounding box center [571, 243] width 73 height 15
click at [676, 247] on span "Lejupielādēt" at bounding box center [656, 243] width 73 height 15
click at [761, 241] on span "Lejupielādēt" at bounding box center [742, 243] width 73 height 15
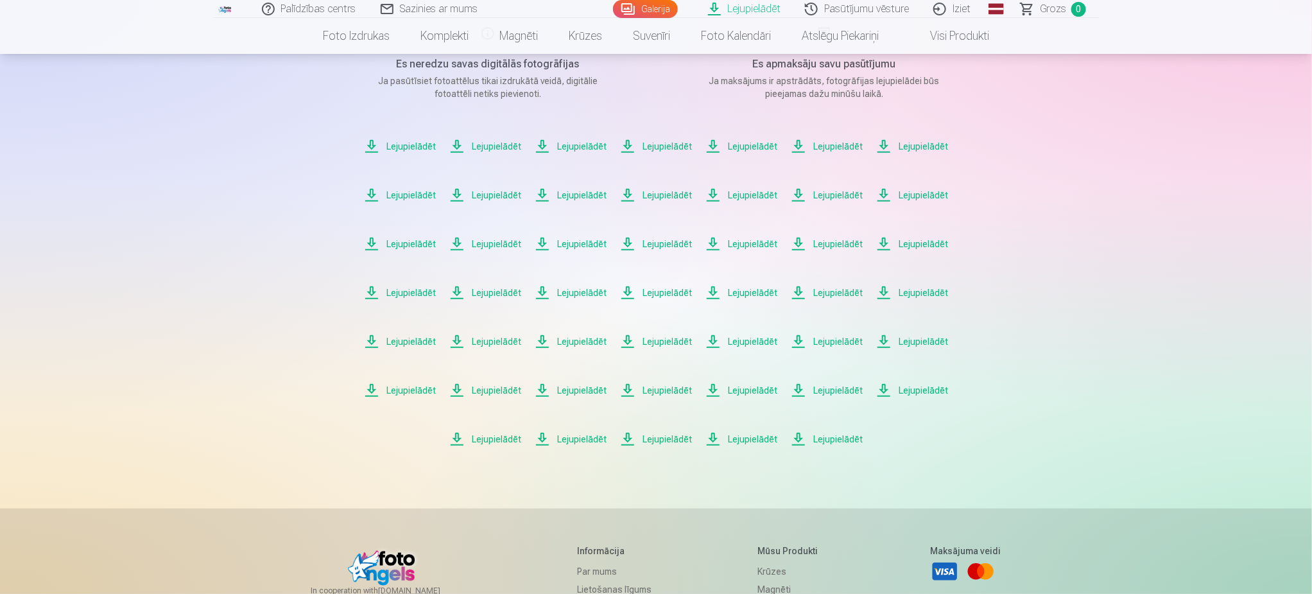
click at [264, 249] on div "Palīdzības centrs Sazinies ar mums Galerija Lejupielādēt Pasūtījumu vēsture Izi…" at bounding box center [656, 334] width 1312 height 1054
click at [838, 243] on span "Lejupielādēt" at bounding box center [827, 243] width 73 height 15
click at [933, 249] on span "Lejupielādēt" at bounding box center [912, 243] width 73 height 15
click at [141, 276] on div "Palīdzības centrs Sazinies ar mums Galerija Lejupielādēt Pasūtījumu vēsture Izi…" at bounding box center [656, 334] width 1312 height 1054
click at [418, 293] on span "Lejupielādēt" at bounding box center [400, 292] width 73 height 15
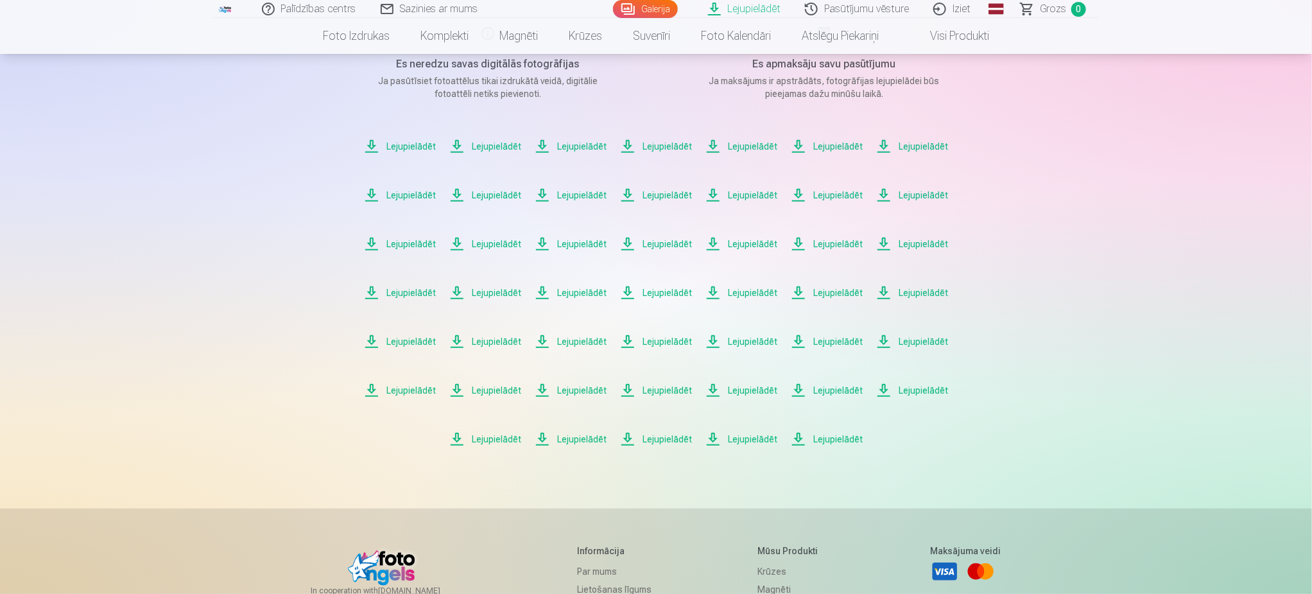
click at [505, 293] on span "Lejupielādēt" at bounding box center [485, 292] width 73 height 15
click at [584, 293] on span "Lejupielādēt" at bounding box center [571, 292] width 73 height 15
click at [653, 293] on span "Lejupielādēt" at bounding box center [656, 292] width 73 height 15
click at [757, 295] on span "Lejupielādēt" at bounding box center [742, 292] width 73 height 15
click at [825, 291] on span "Lejupielādēt" at bounding box center [827, 292] width 73 height 15
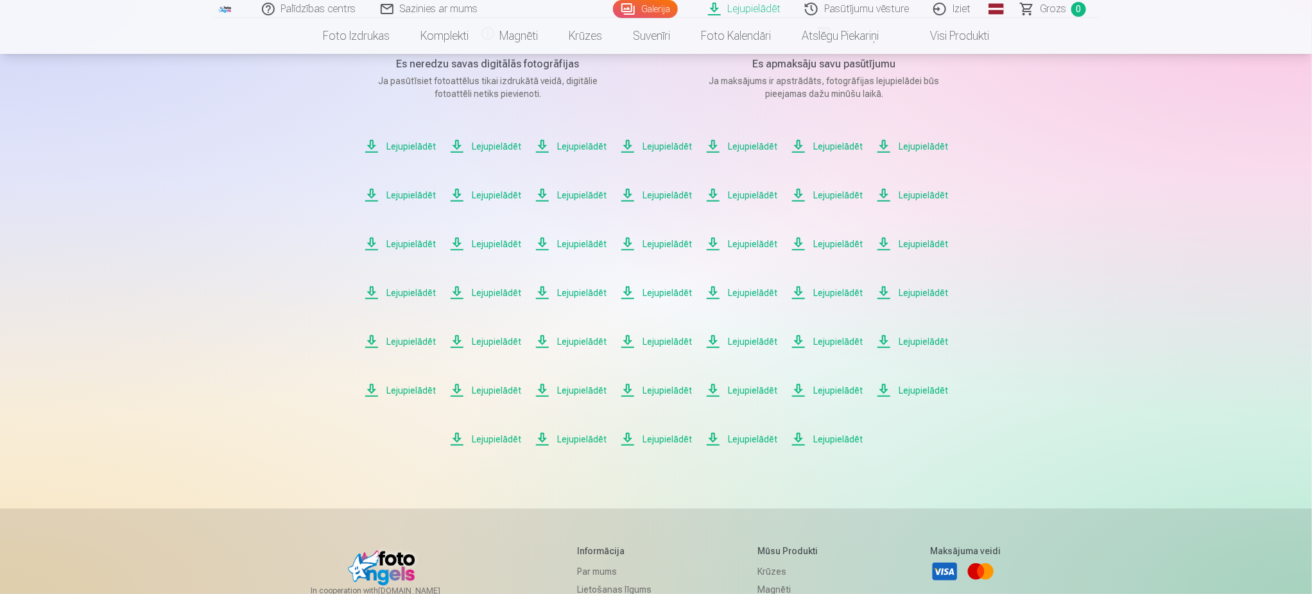
click at [905, 293] on span "Lejupielādēt" at bounding box center [912, 292] width 73 height 15
click at [399, 342] on span "Lejupielādēt" at bounding box center [400, 341] width 73 height 15
click at [493, 343] on span "Lejupielādēt" at bounding box center [485, 341] width 73 height 15
click at [578, 341] on span "Lejupielādēt" at bounding box center [571, 341] width 73 height 15
click at [671, 342] on span "Lejupielādēt" at bounding box center [656, 341] width 73 height 15
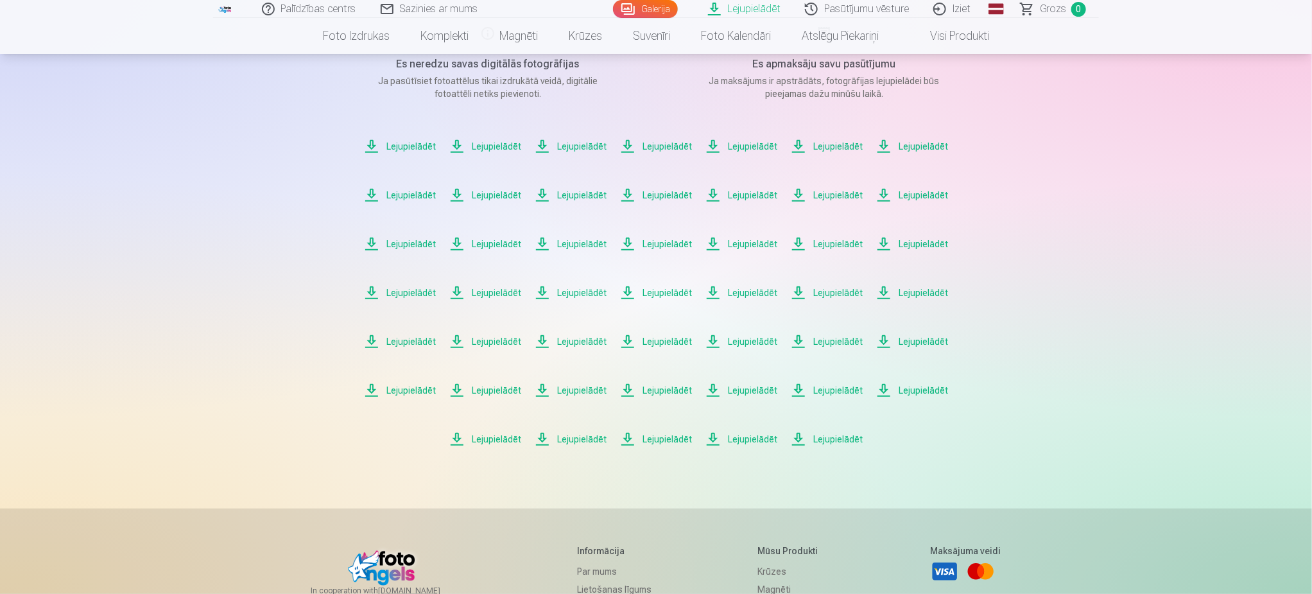
click at [755, 340] on span "Lejupielādēt" at bounding box center [742, 341] width 73 height 15
click at [832, 338] on span "Lejupielādēt" at bounding box center [827, 341] width 73 height 15
click at [928, 342] on span "Lejupielādēt" at bounding box center [912, 341] width 73 height 15
click at [409, 392] on span "Lejupielādēt" at bounding box center [400, 390] width 73 height 15
click at [507, 393] on span "Lejupielādēt" at bounding box center [485, 390] width 73 height 15
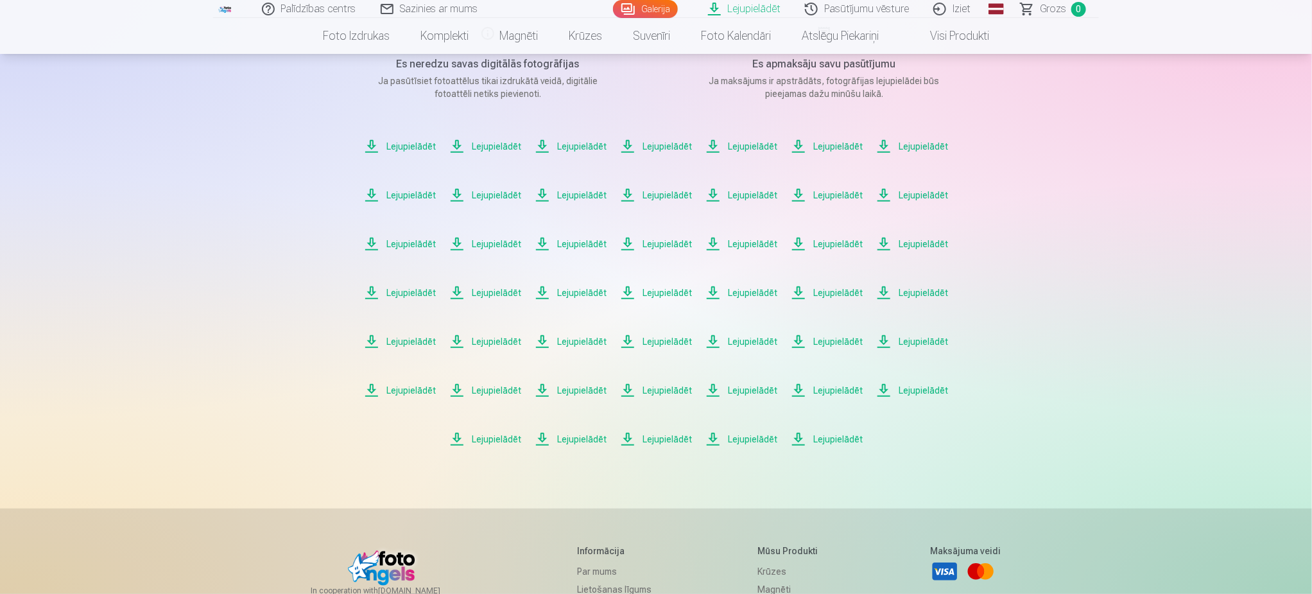
click at [587, 393] on span "Lejupielādēt" at bounding box center [571, 390] width 73 height 15
click at [682, 389] on span "Lejupielādēt" at bounding box center [656, 390] width 73 height 15
click at [753, 388] on span "Lejupielādēt" at bounding box center [742, 390] width 73 height 15
click at [936, 482] on div "Lejupielādēt Šajā sadaļā jūs varat lejupielādēt dāvināto fotoattēlu un iegādāto…" at bounding box center [656, 334] width 770 height 1054
click at [853, 386] on span "Lejupielādēt" at bounding box center [827, 390] width 73 height 15
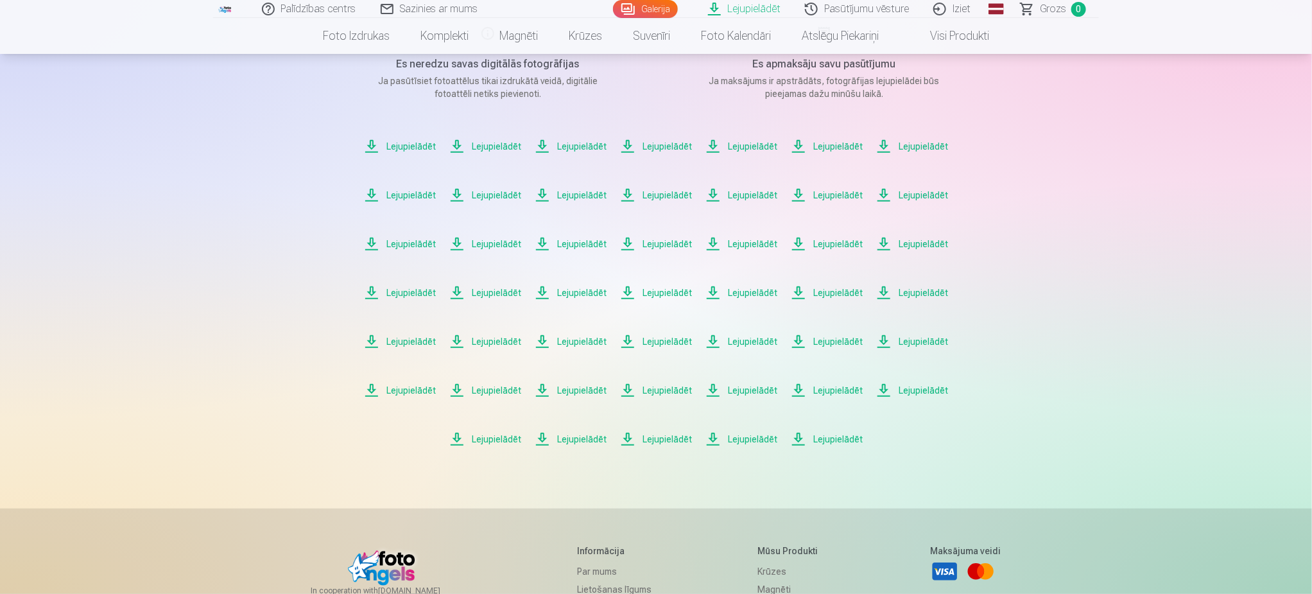
click at [921, 391] on span "Lejupielādēt" at bounding box center [912, 390] width 73 height 15
click at [501, 437] on span "Lejupielādēt" at bounding box center [485, 438] width 73 height 15
click at [587, 437] on span "Lejupielādēt" at bounding box center [571, 438] width 73 height 15
click at [673, 440] on span "Lejupielādēt" at bounding box center [656, 438] width 73 height 15
click at [751, 440] on span "Lejupielādēt" at bounding box center [742, 438] width 73 height 15
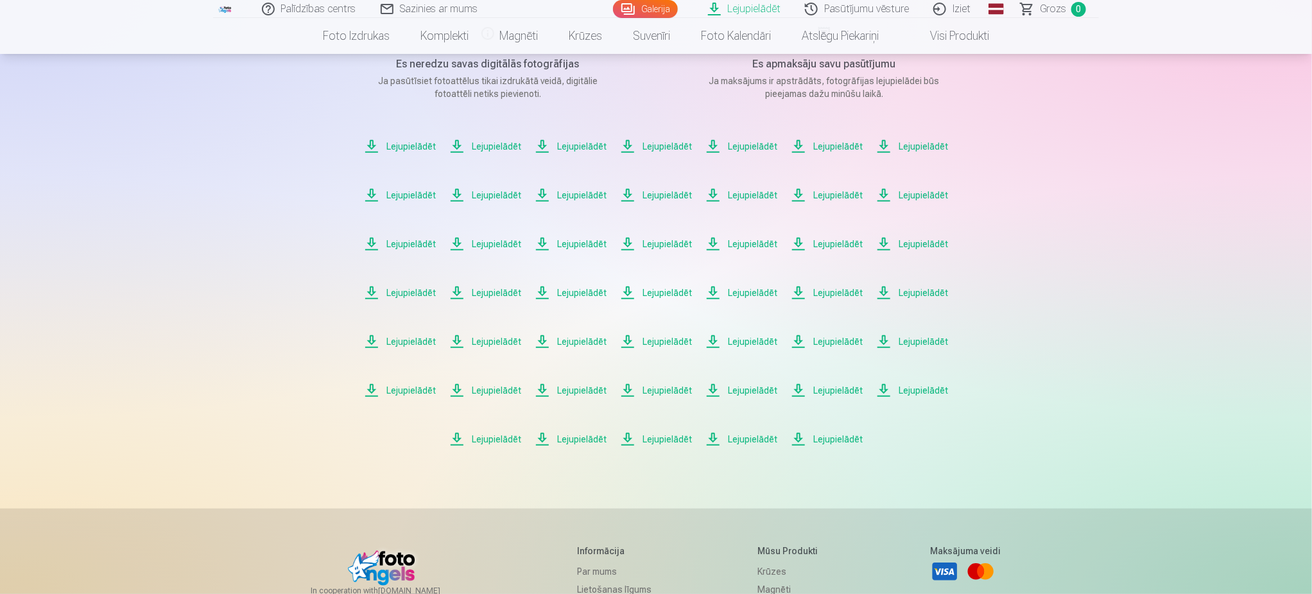
click at [839, 438] on span "Lejupielādēt" at bounding box center [827, 438] width 73 height 15
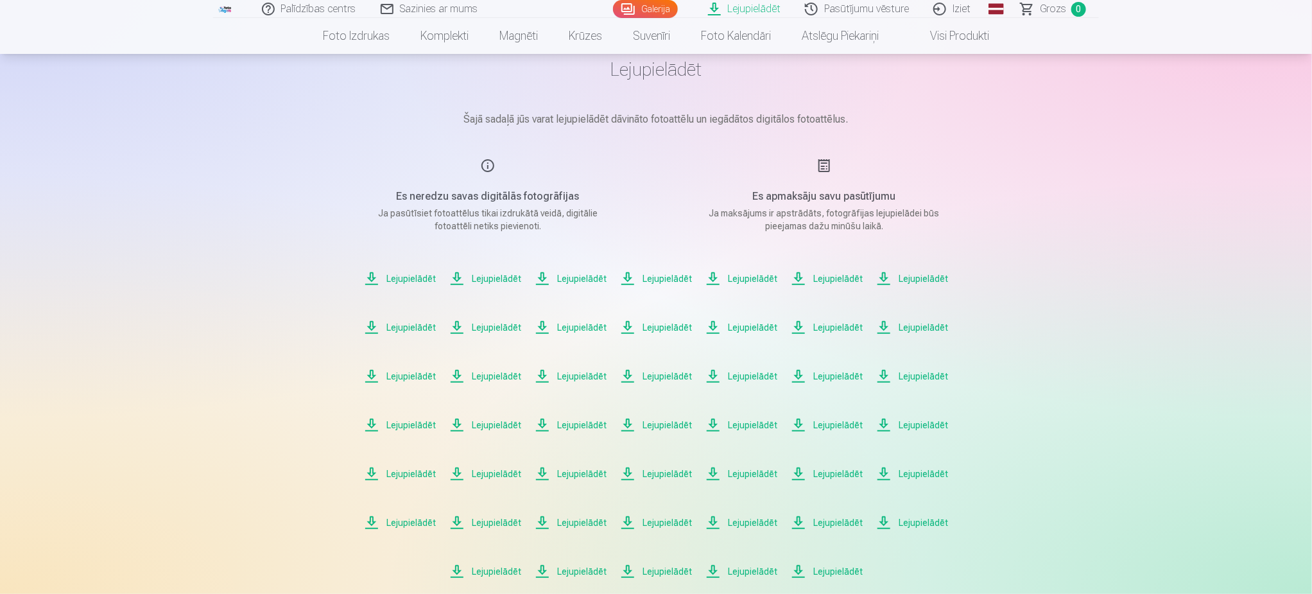
scroll to position [0, 0]
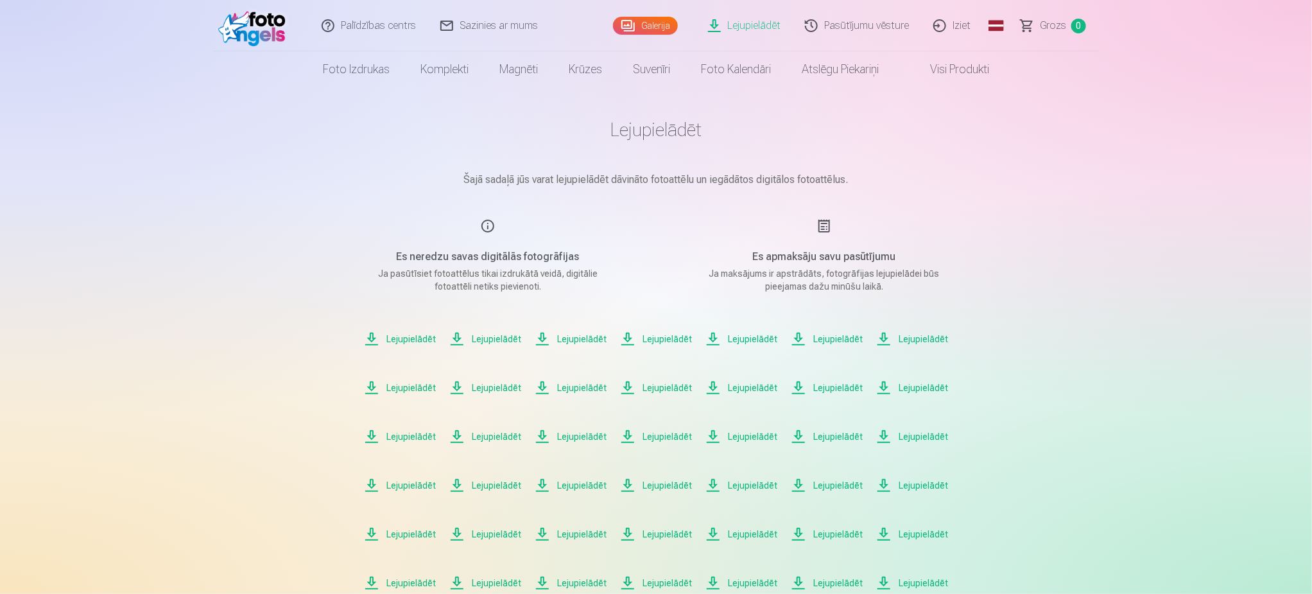
click at [877, 22] on link "Pasūtījumu vēsture" at bounding box center [858, 25] width 128 height 51
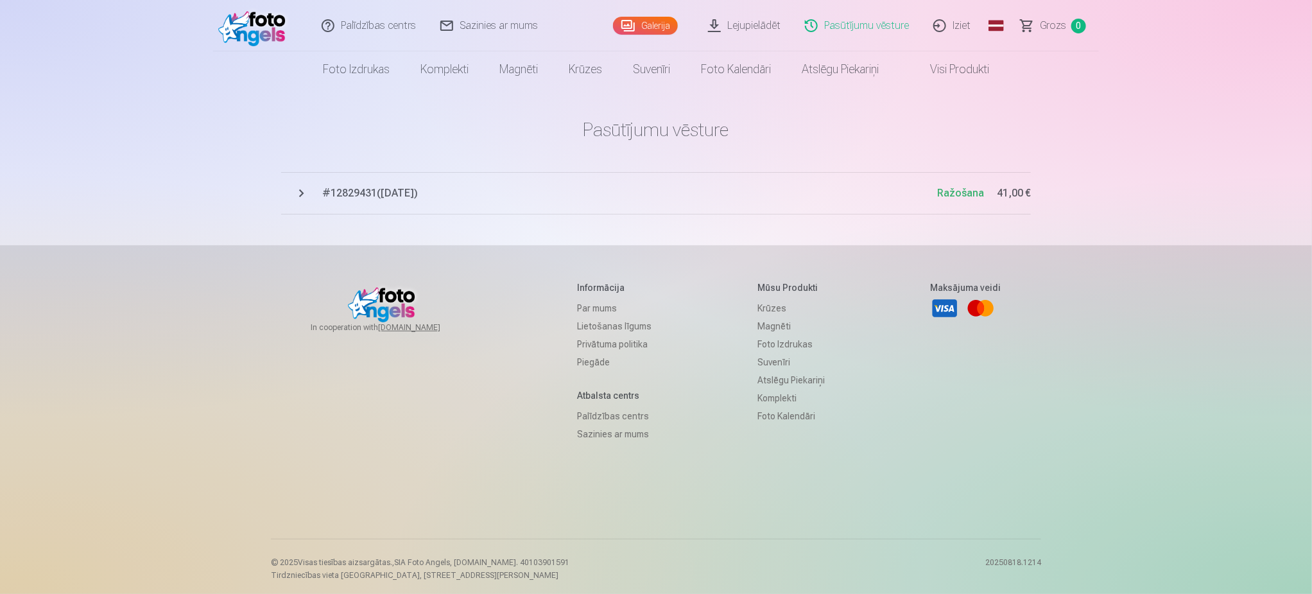
click at [392, 191] on span "# 12829431 ( 18.08.2025 )" at bounding box center [629, 193] width 615 height 15
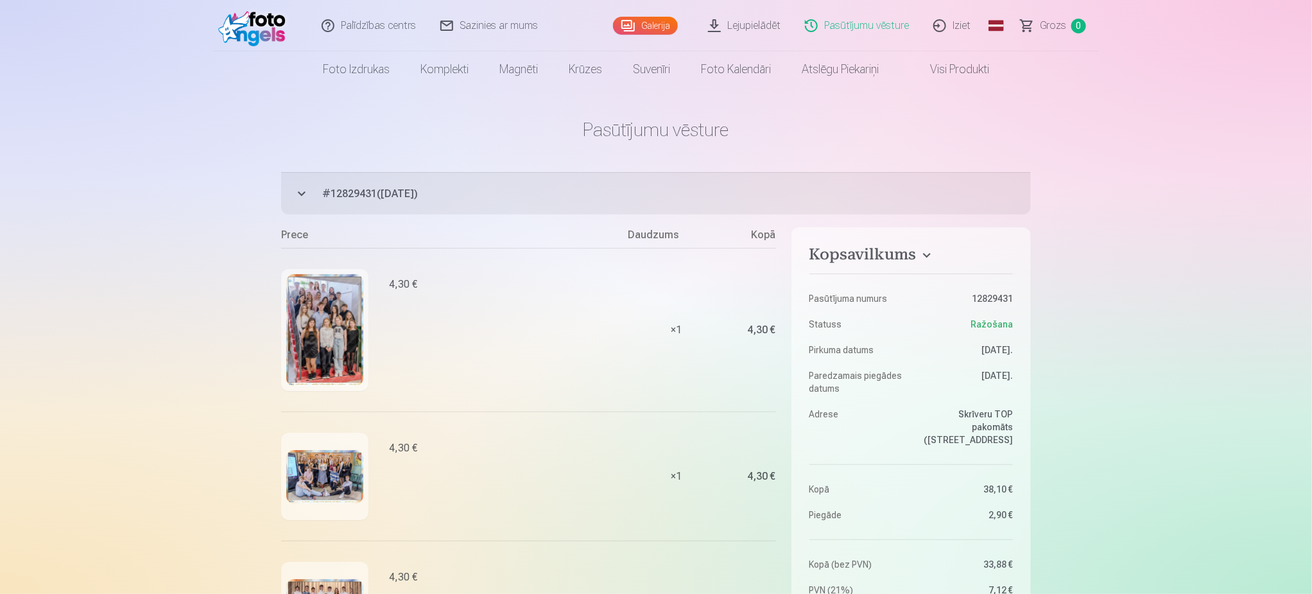
click at [335, 341] on img at bounding box center [324, 330] width 77 height 112
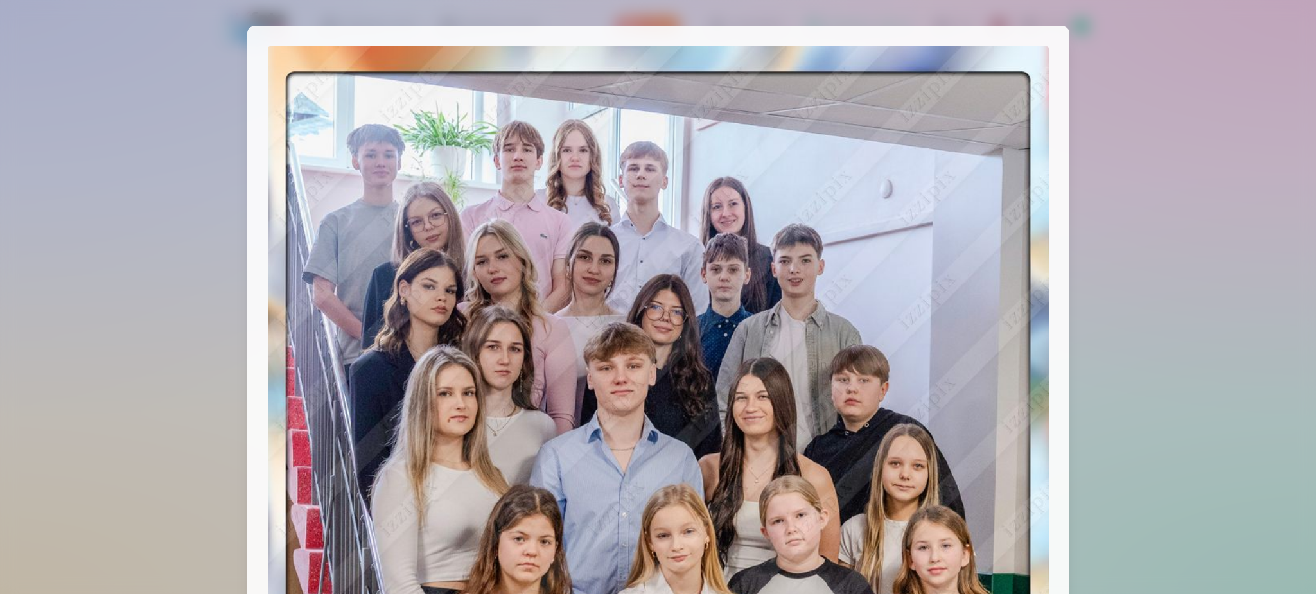
click at [1221, 391] on div at bounding box center [658, 297] width 1316 height 594
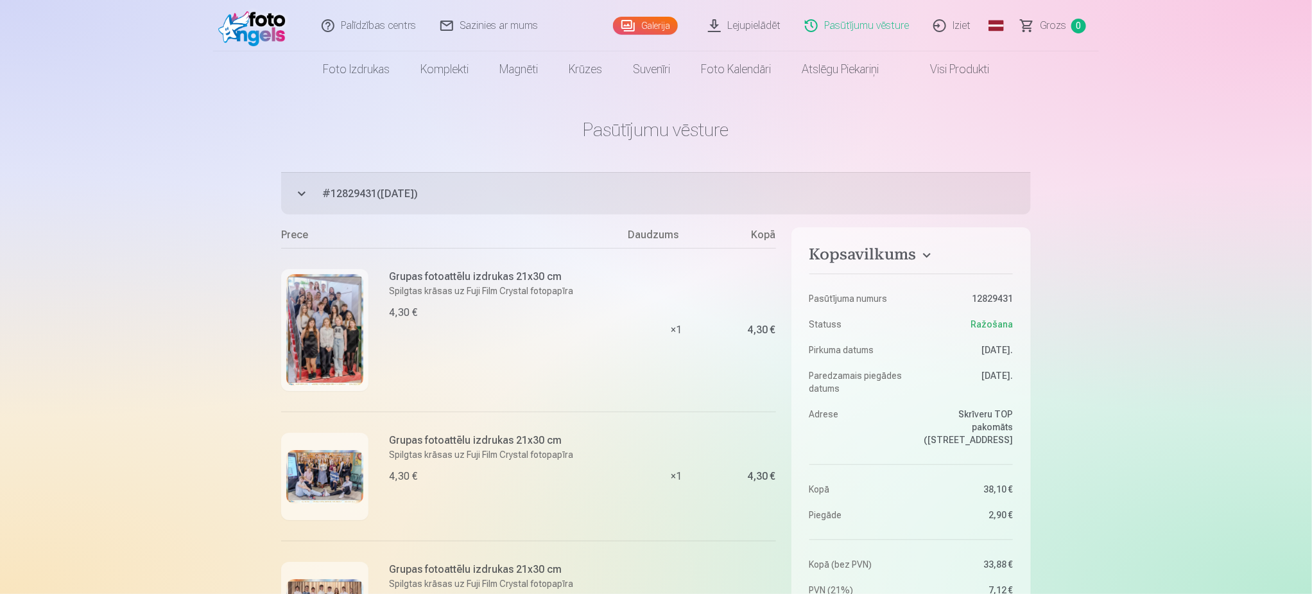
click at [310, 328] on img at bounding box center [324, 330] width 77 height 112
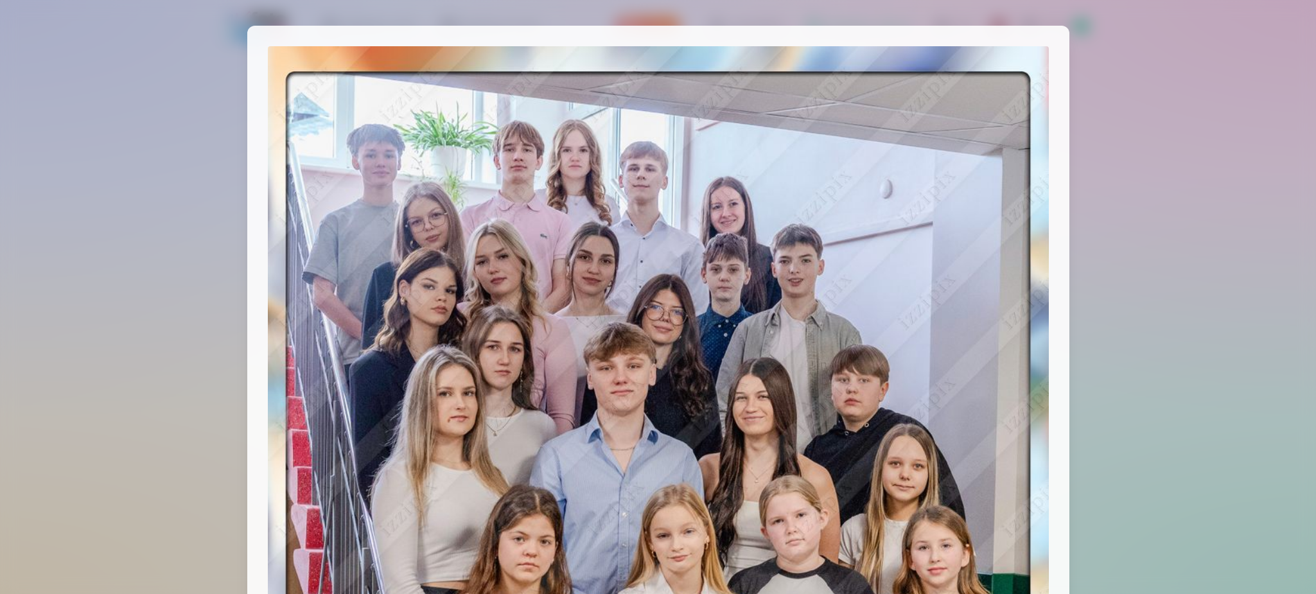
click at [1181, 343] on div at bounding box center [658, 297] width 1316 height 594
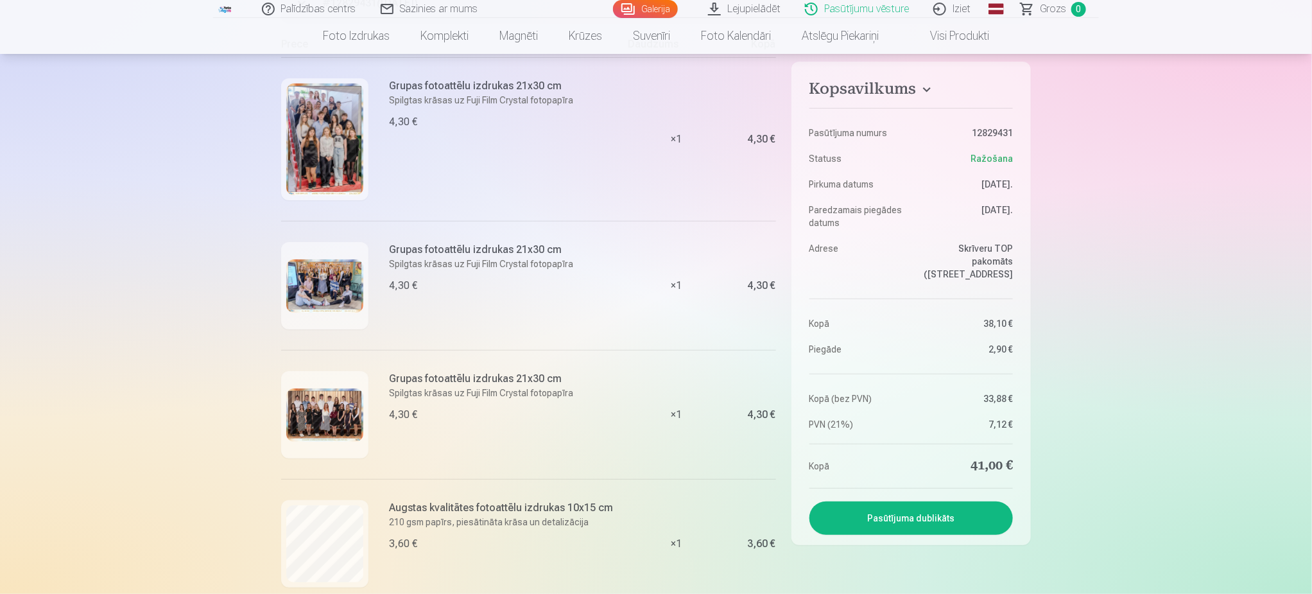
scroll to position [193, 0]
click at [324, 410] on img at bounding box center [324, 413] width 77 height 53
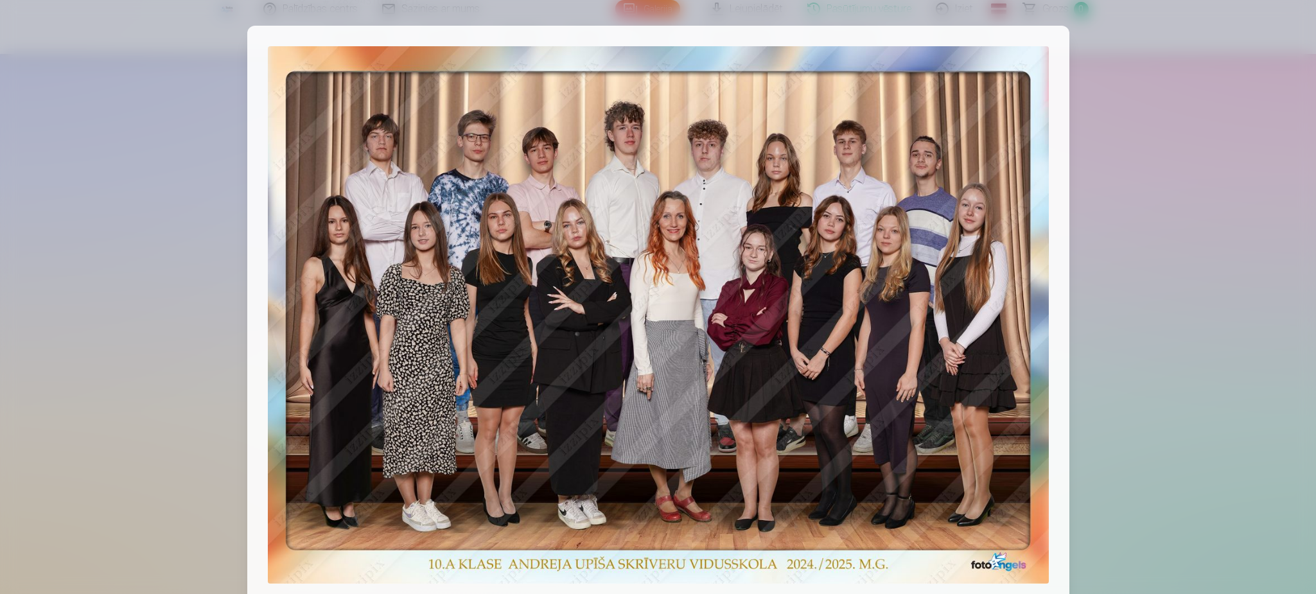
click at [1152, 369] on div at bounding box center [658, 297] width 1316 height 594
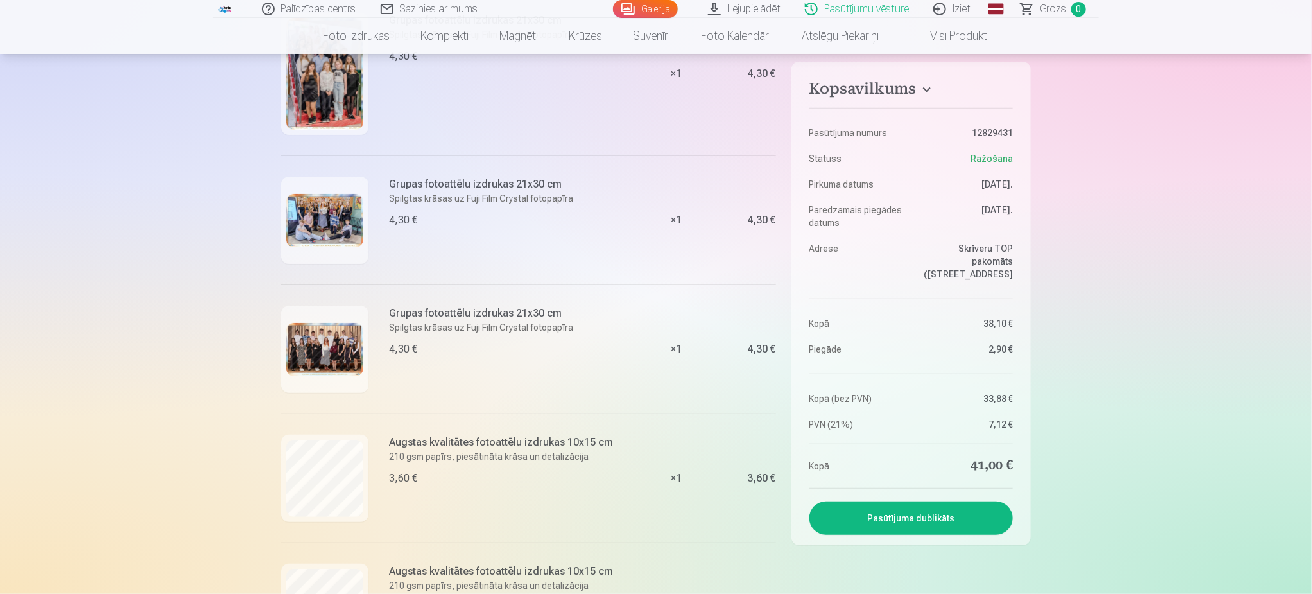
scroll to position [289, 0]
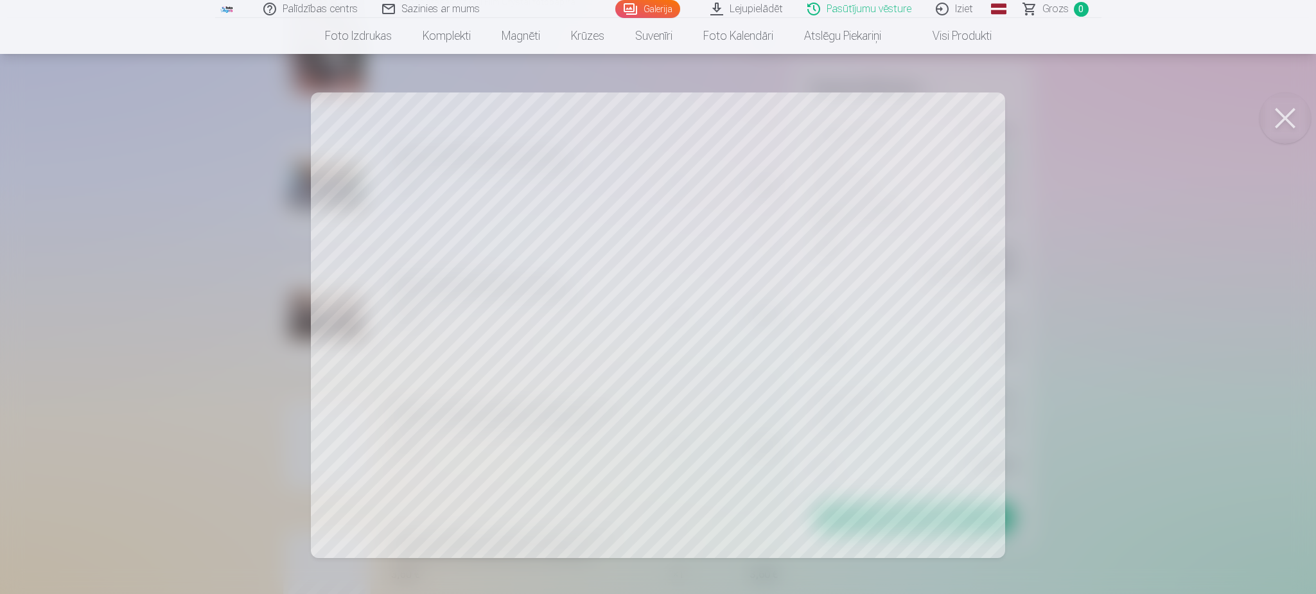
click at [1241, 308] on div at bounding box center [658, 297] width 1316 height 594
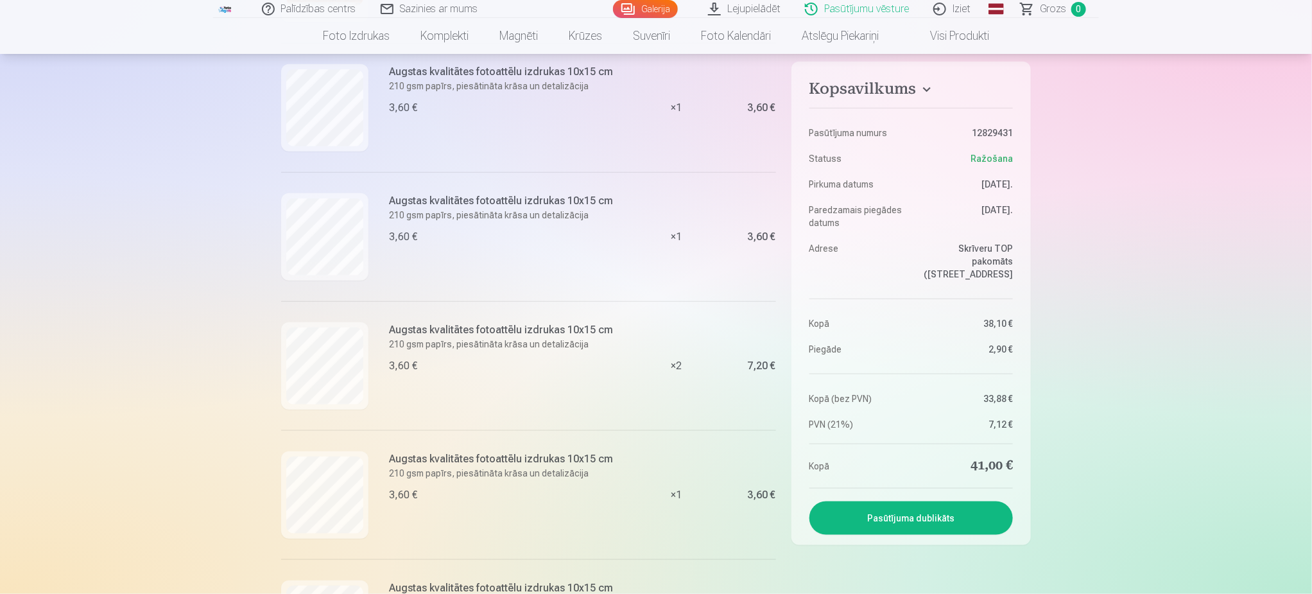
scroll to position [385, 0]
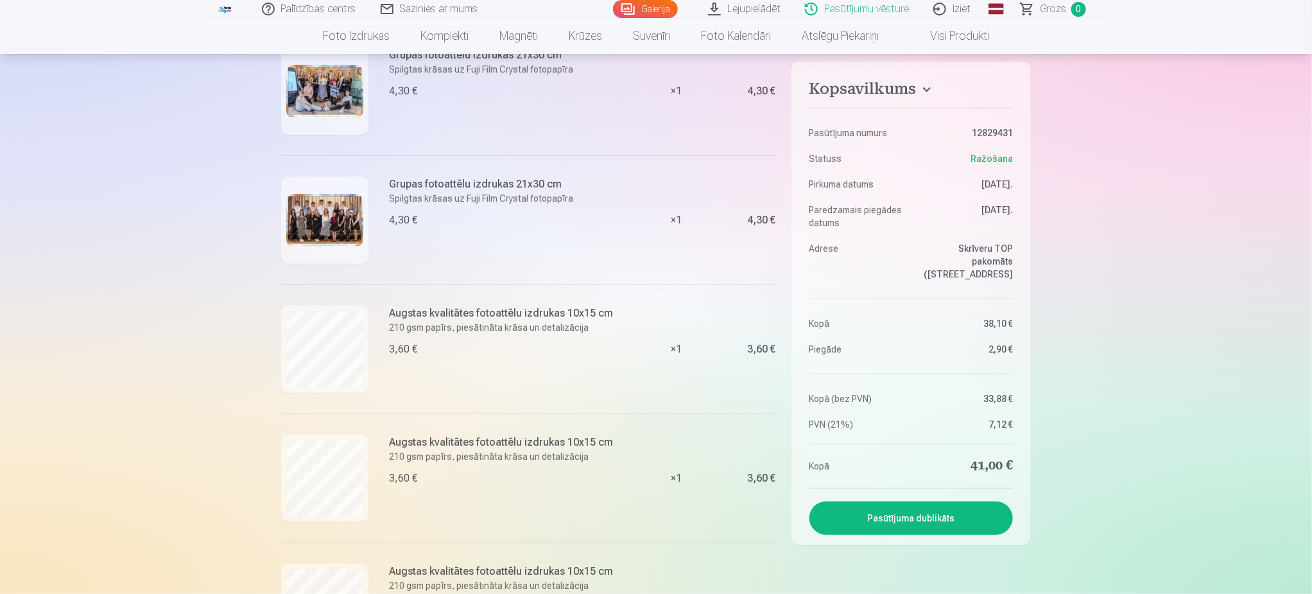
click at [965, 4] on link "Iziet" at bounding box center [953, 9] width 62 height 18
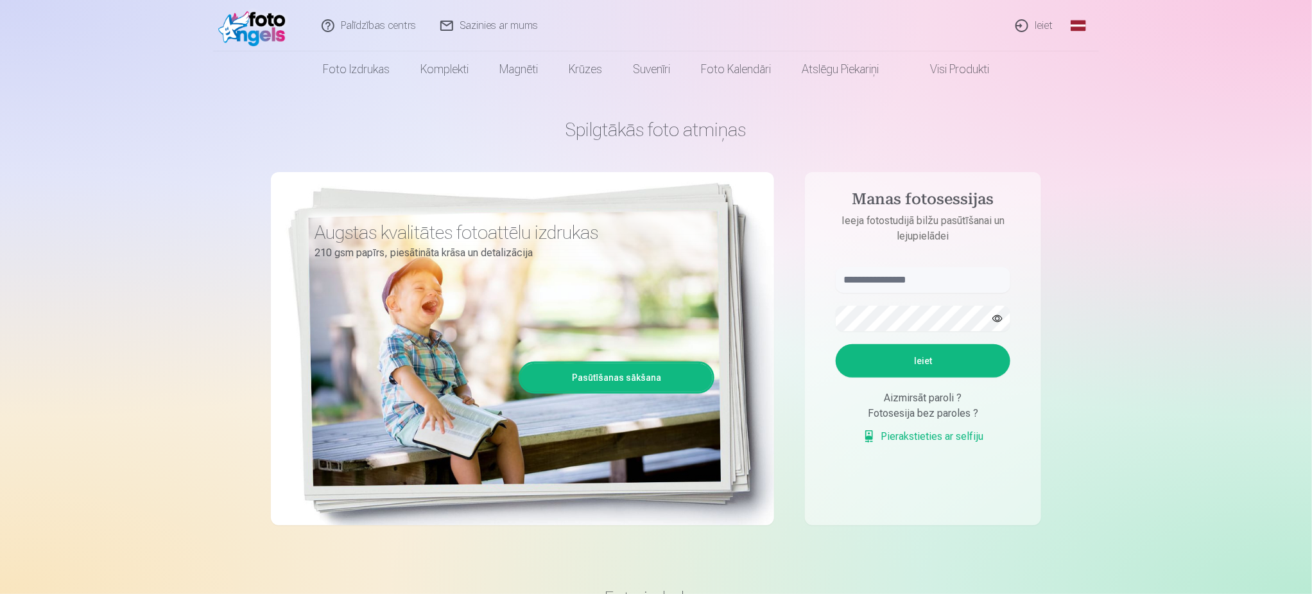
click at [1050, 26] on link "Ieiet" at bounding box center [1035, 25] width 62 height 51
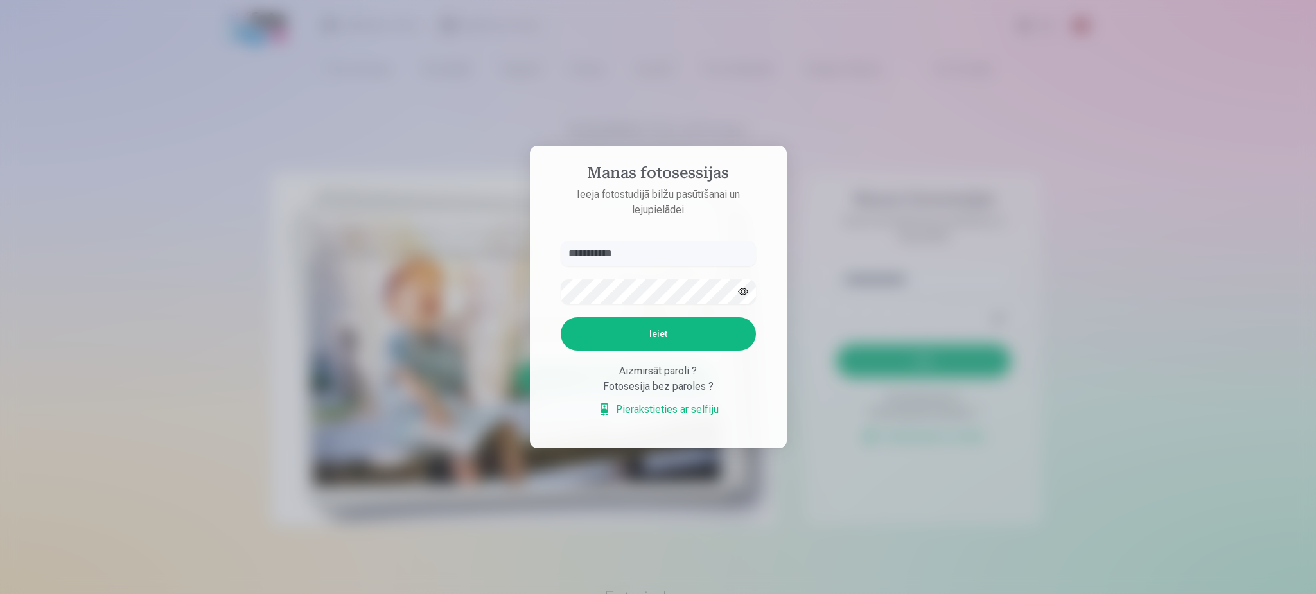
type input "**********"
click at [641, 330] on button "Ieiet" at bounding box center [658, 333] width 195 height 33
